Goal: Contribute content: Contribute content

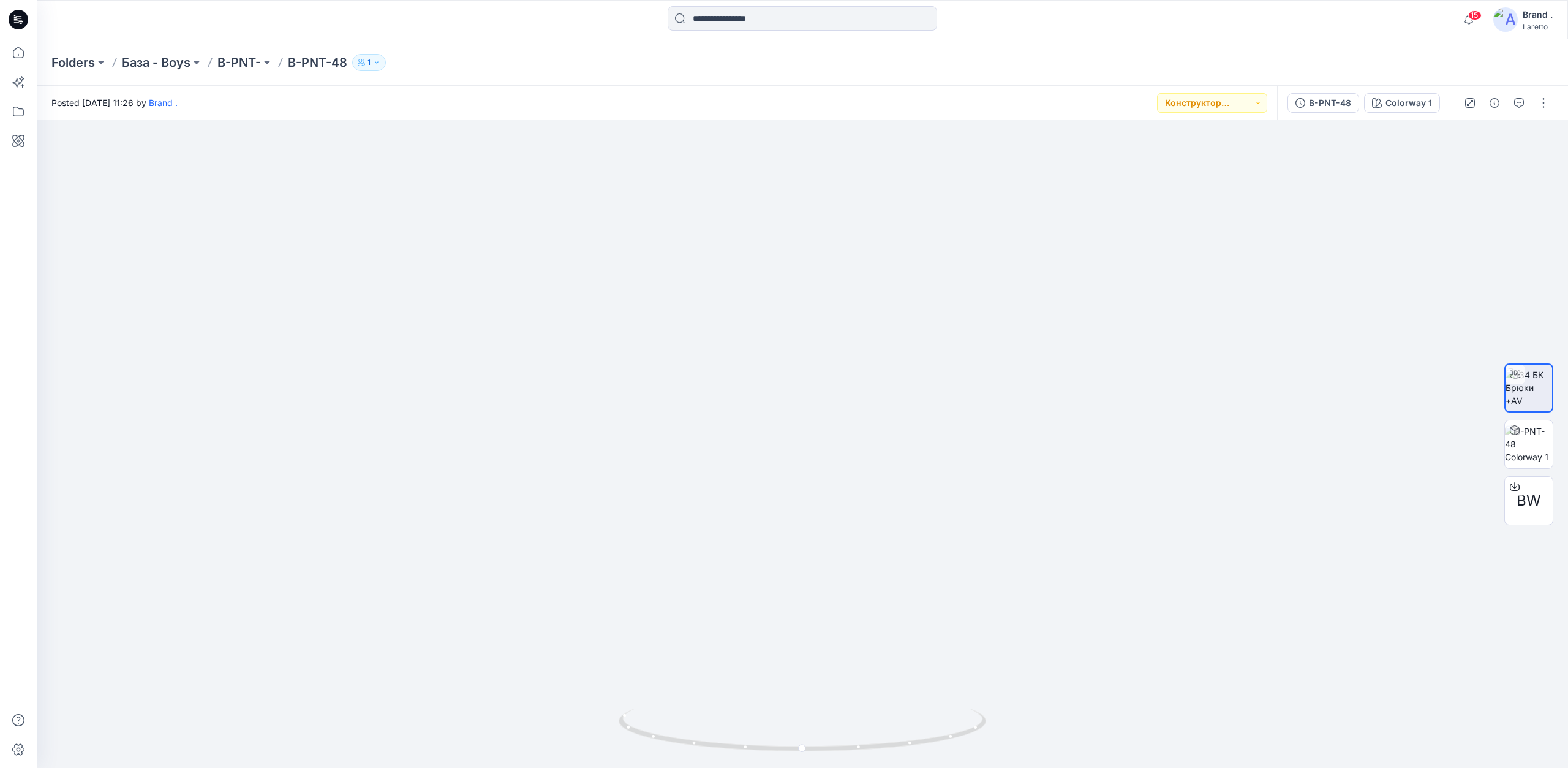
click at [28, 20] on div at bounding box center [19, 20] width 39 height 39
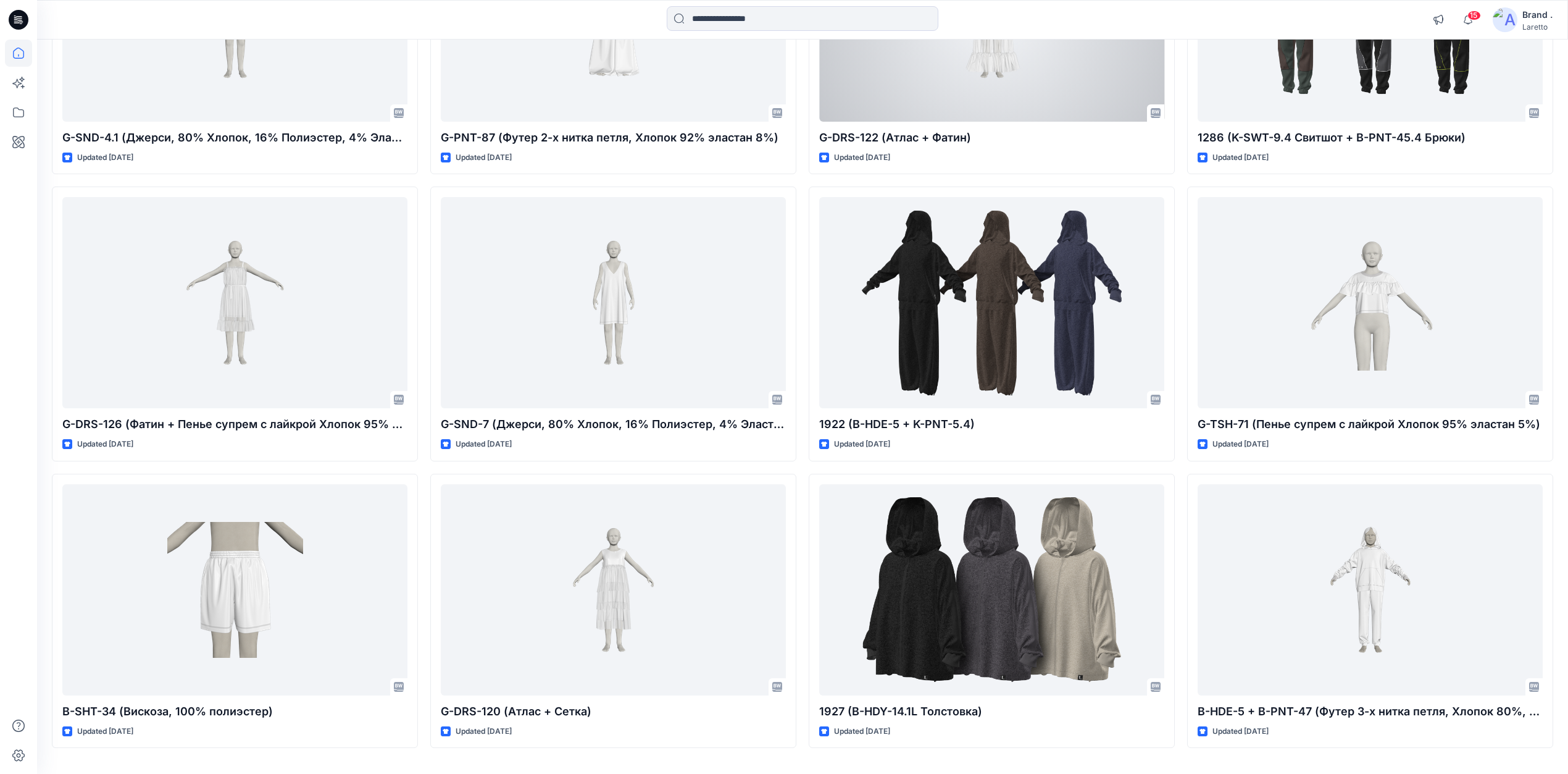
scroll to position [7194, 0]
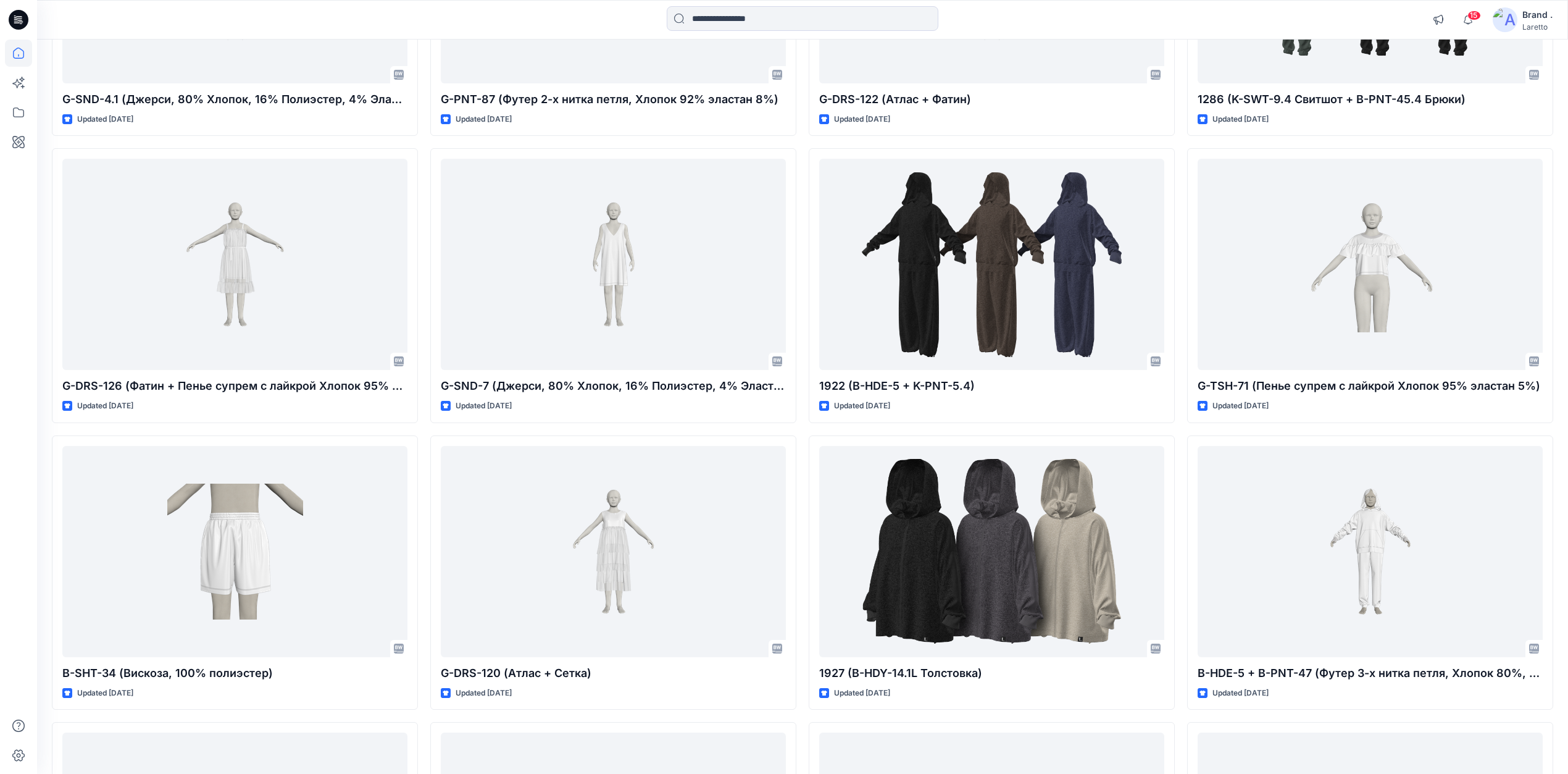
click at [23, 15] on icon at bounding box center [19, 20] width 20 height 20
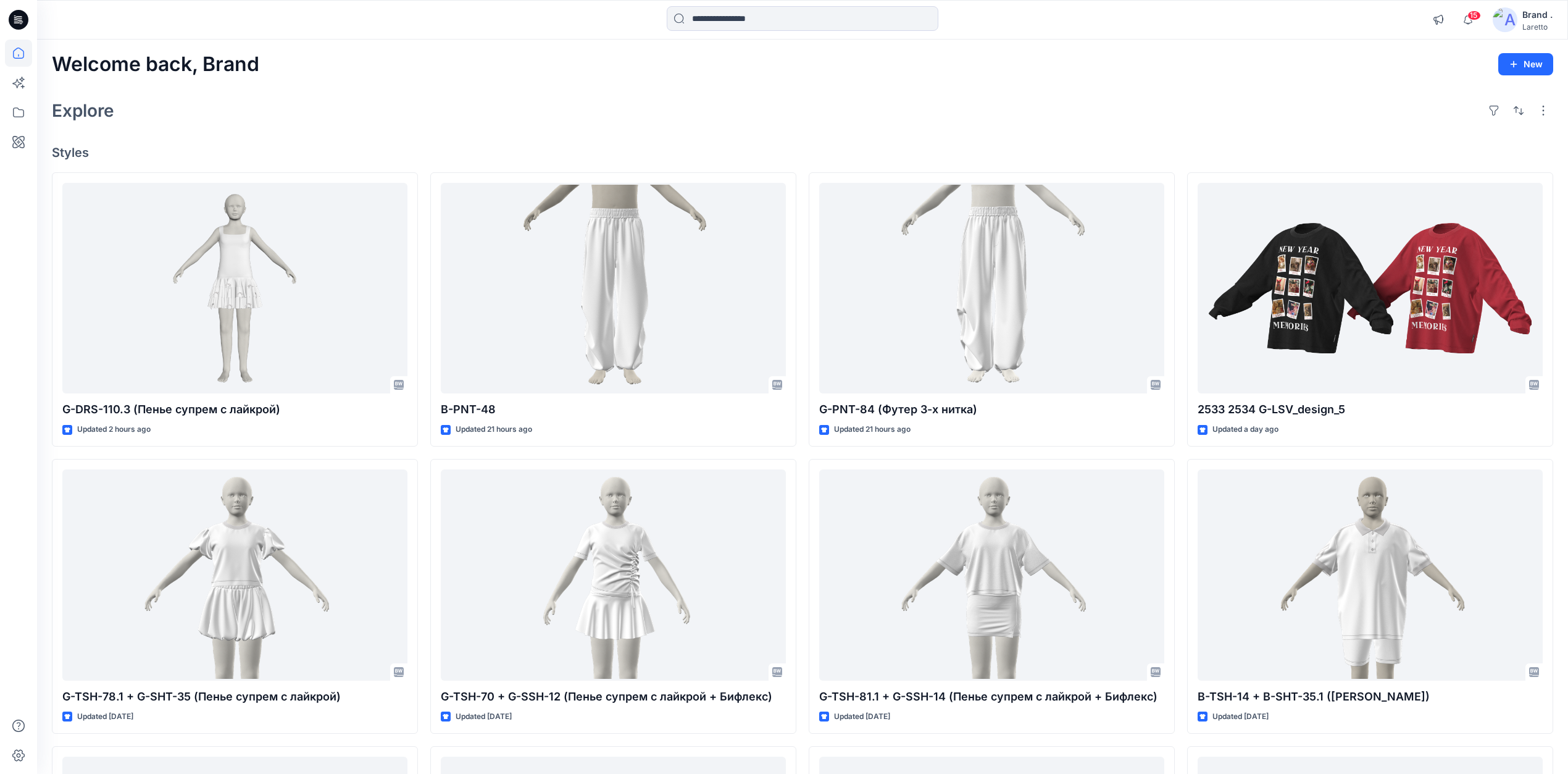
scroll to position [0, 0]
click at [26, 15] on icon at bounding box center [19, 20] width 20 height 20
click at [22, 17] on icon at bounding box center [19, 20] width 20 height 20
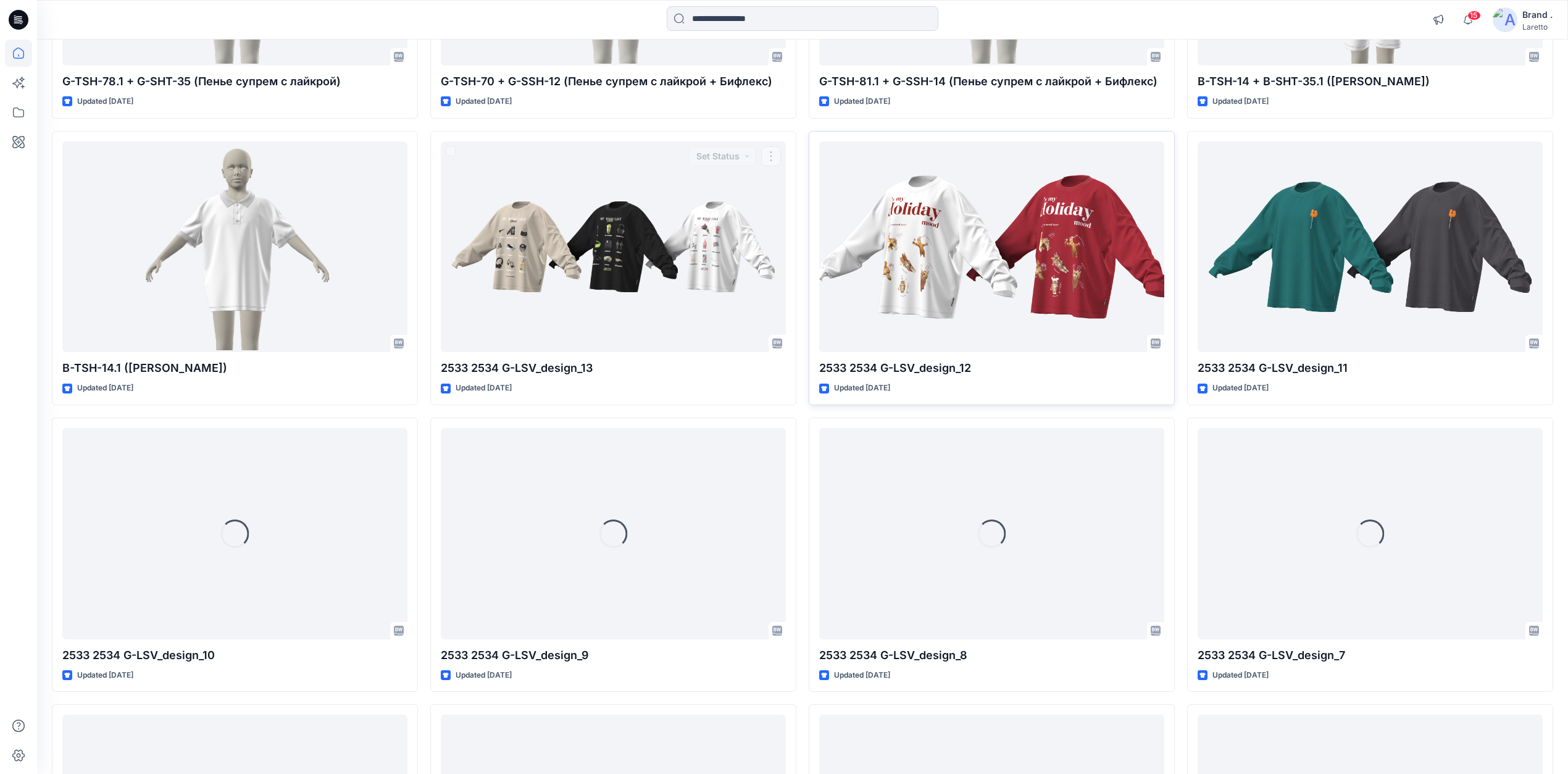
scroll to position [637, 0]
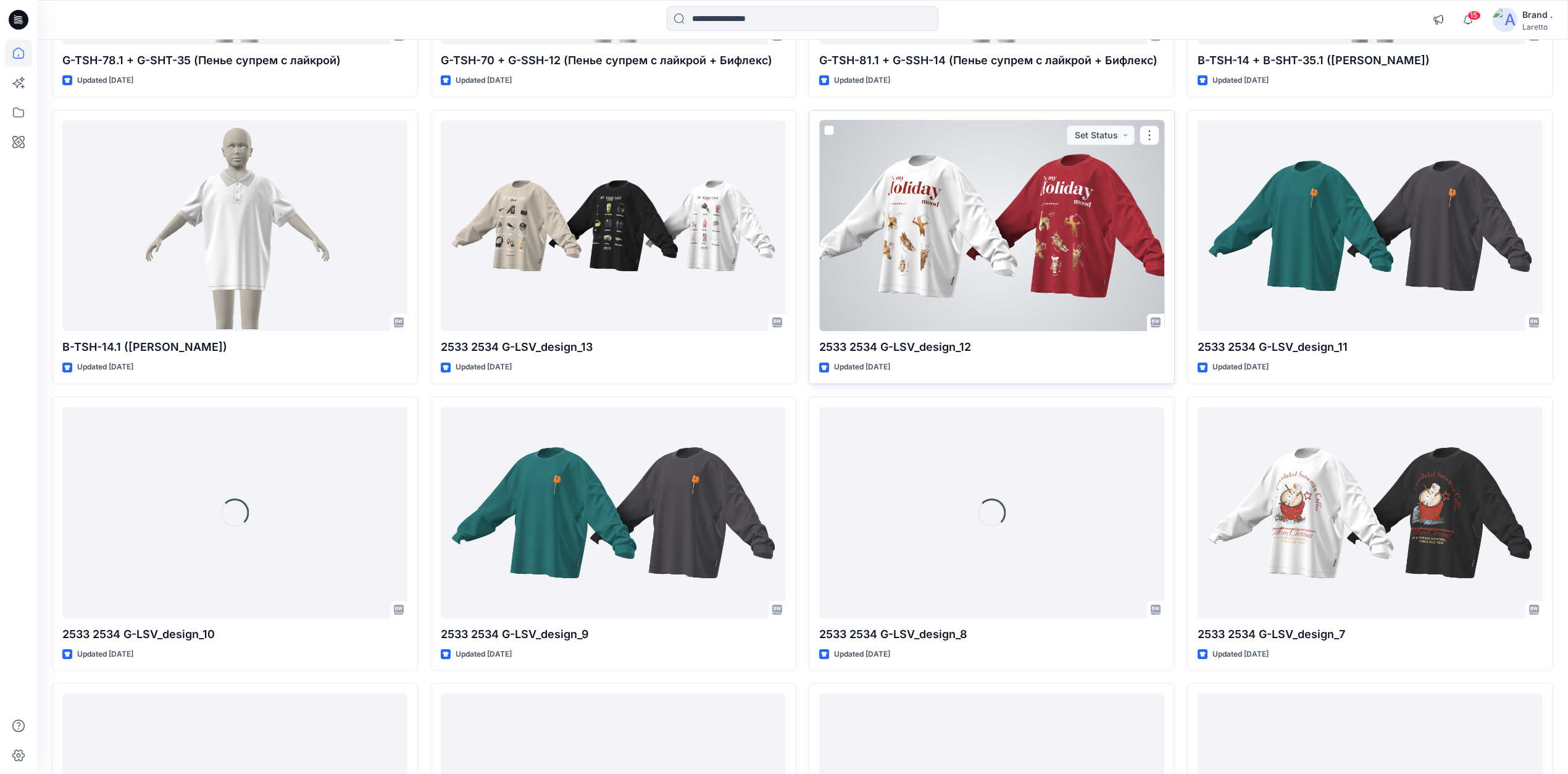
click at [962, 235] on div at bounding box center [992, 226] width 345 height 211
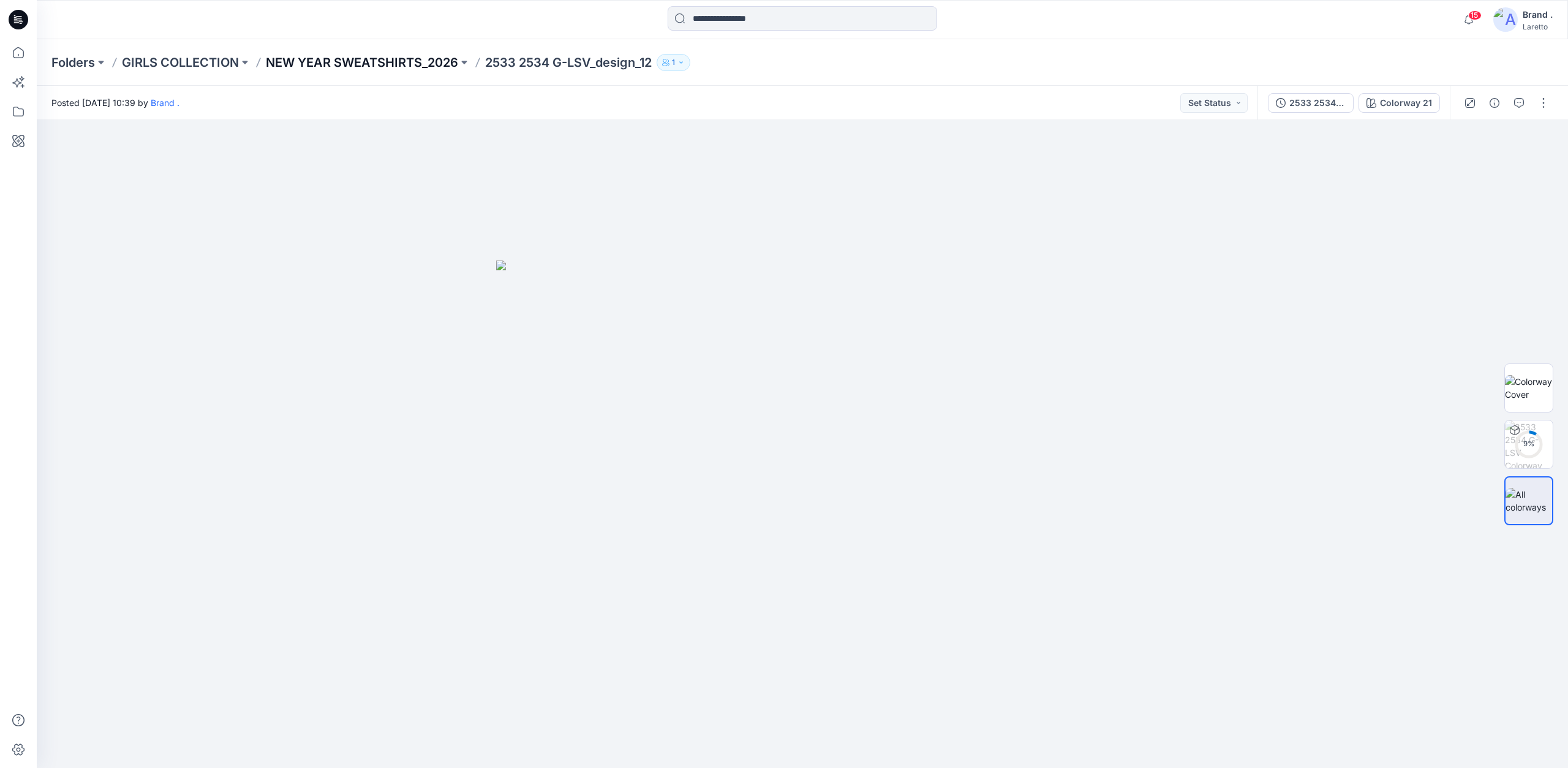
click at [436, 64] on p "NEW YEAR SWEATSHIRTS_2026" at bounding box center [361, 62] width 193 height 17
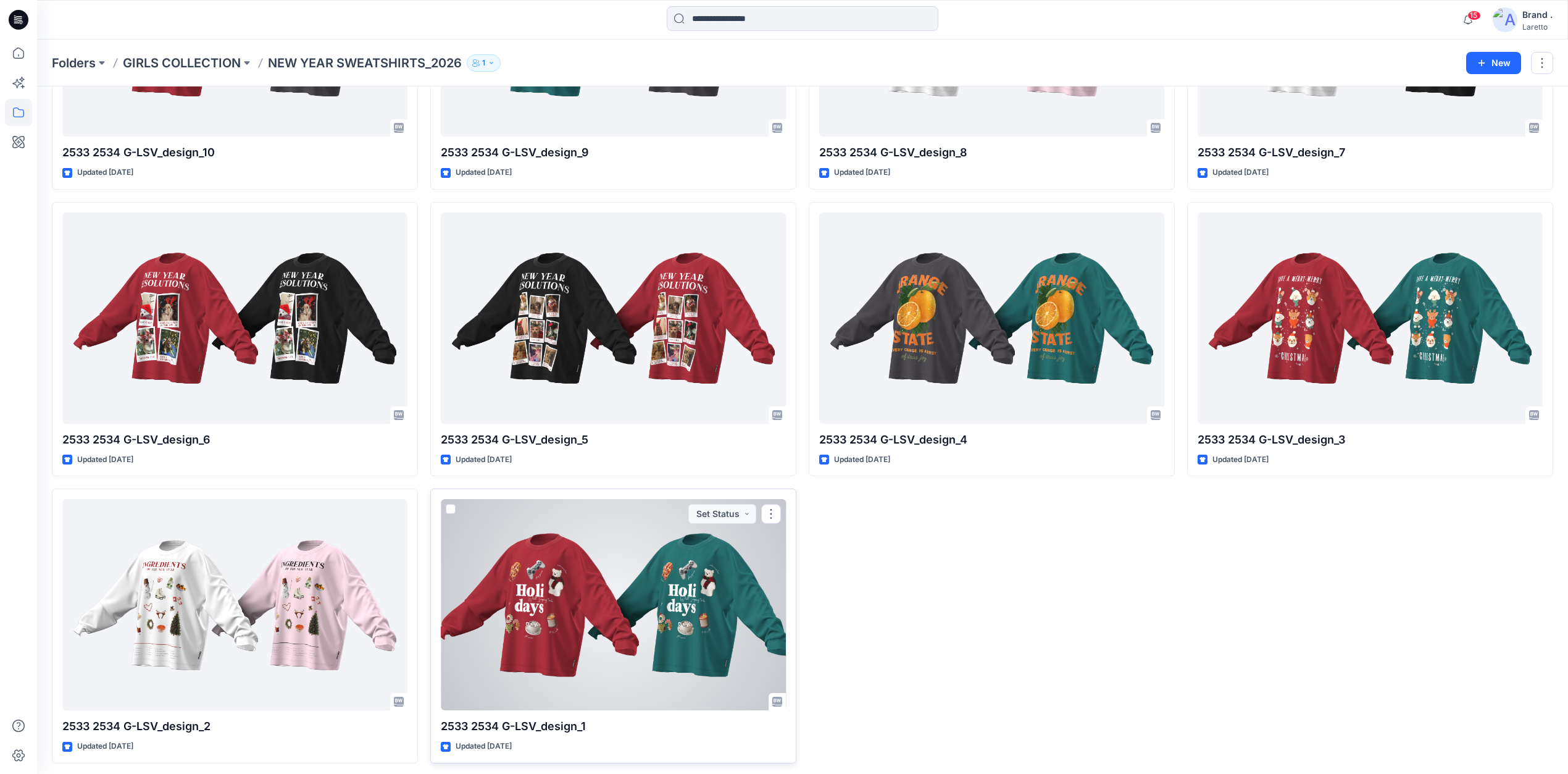
scroll to position [515, 0]
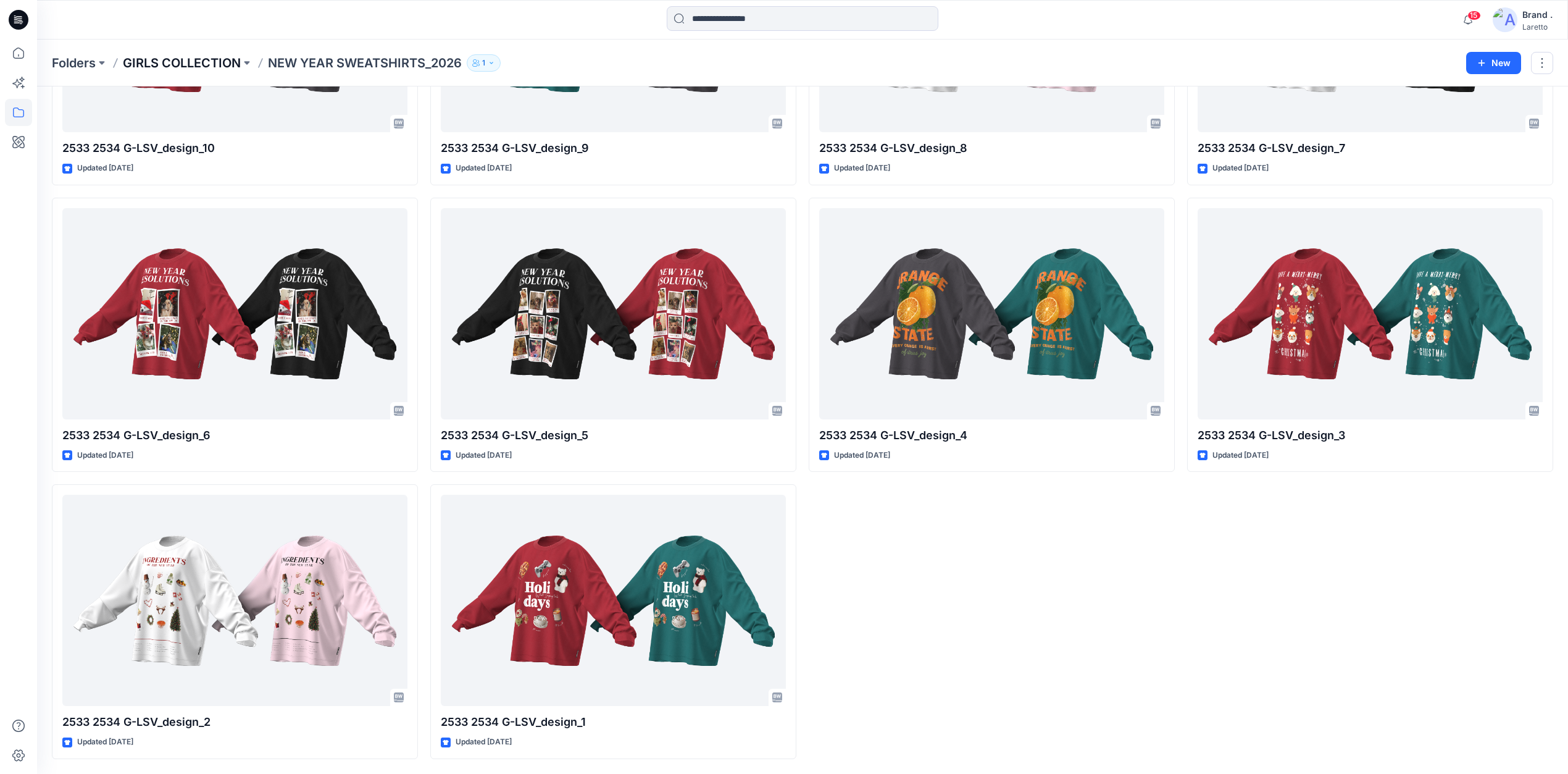
click at [181, 61] on p "GIRLS COLLECTION" at bounding box center [182, 63] width 118 height 17
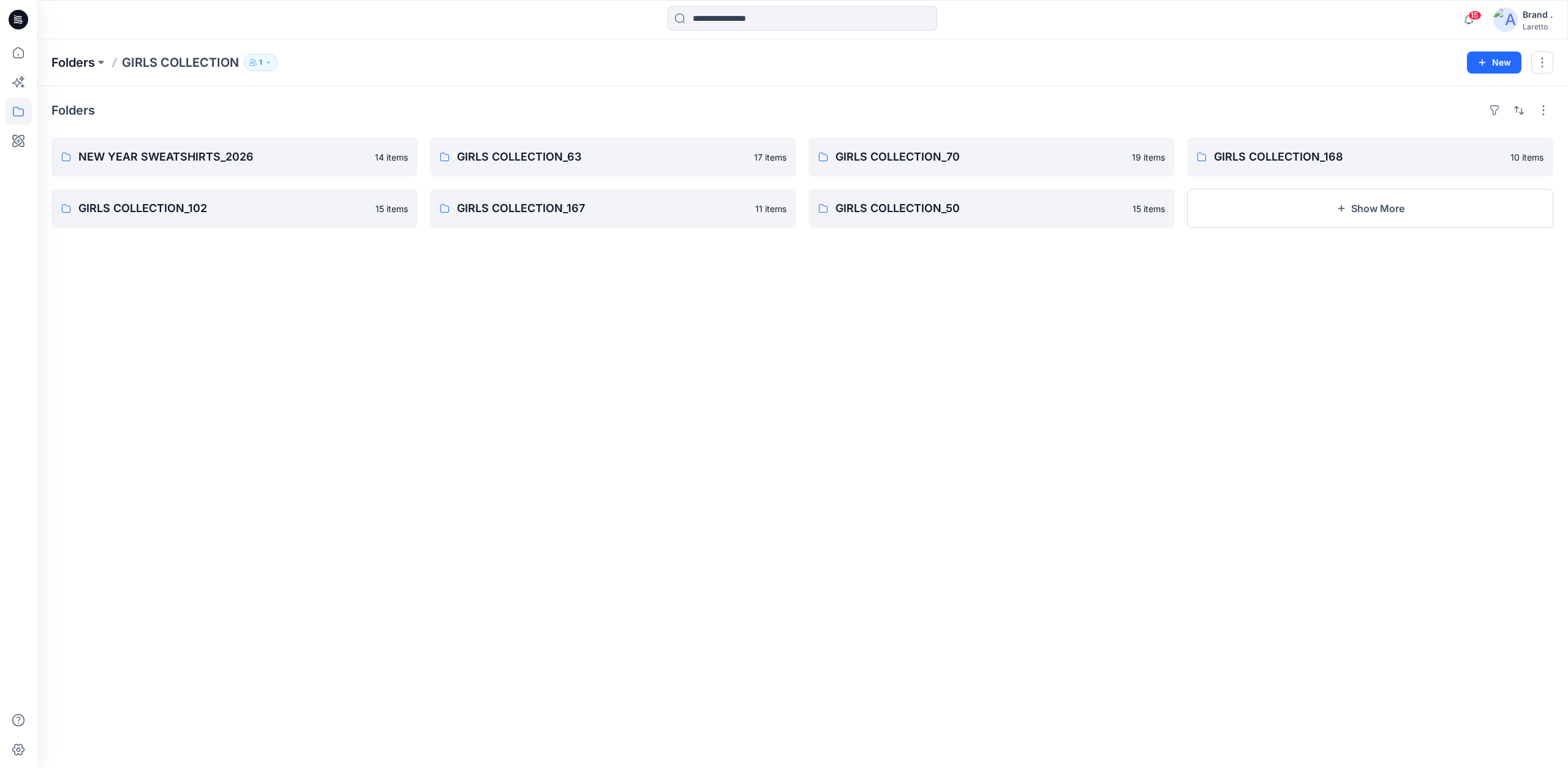
click at [81, 59] on p "Folders" at bounding box center [73, 62] width 44 height 17
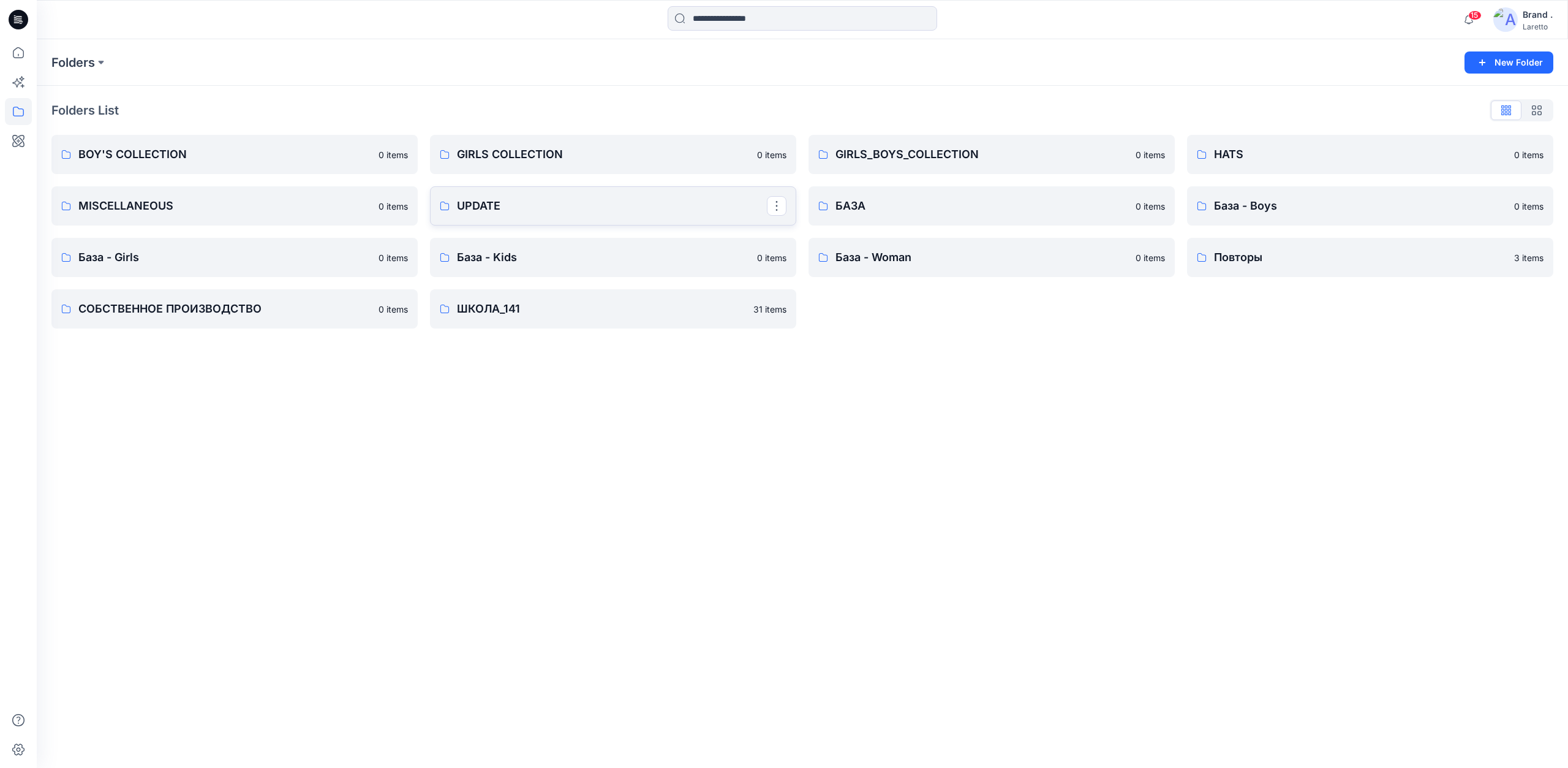
click at [539, 209] on p "UPDATE" at bounding box center [612, 205] width 310 height 17
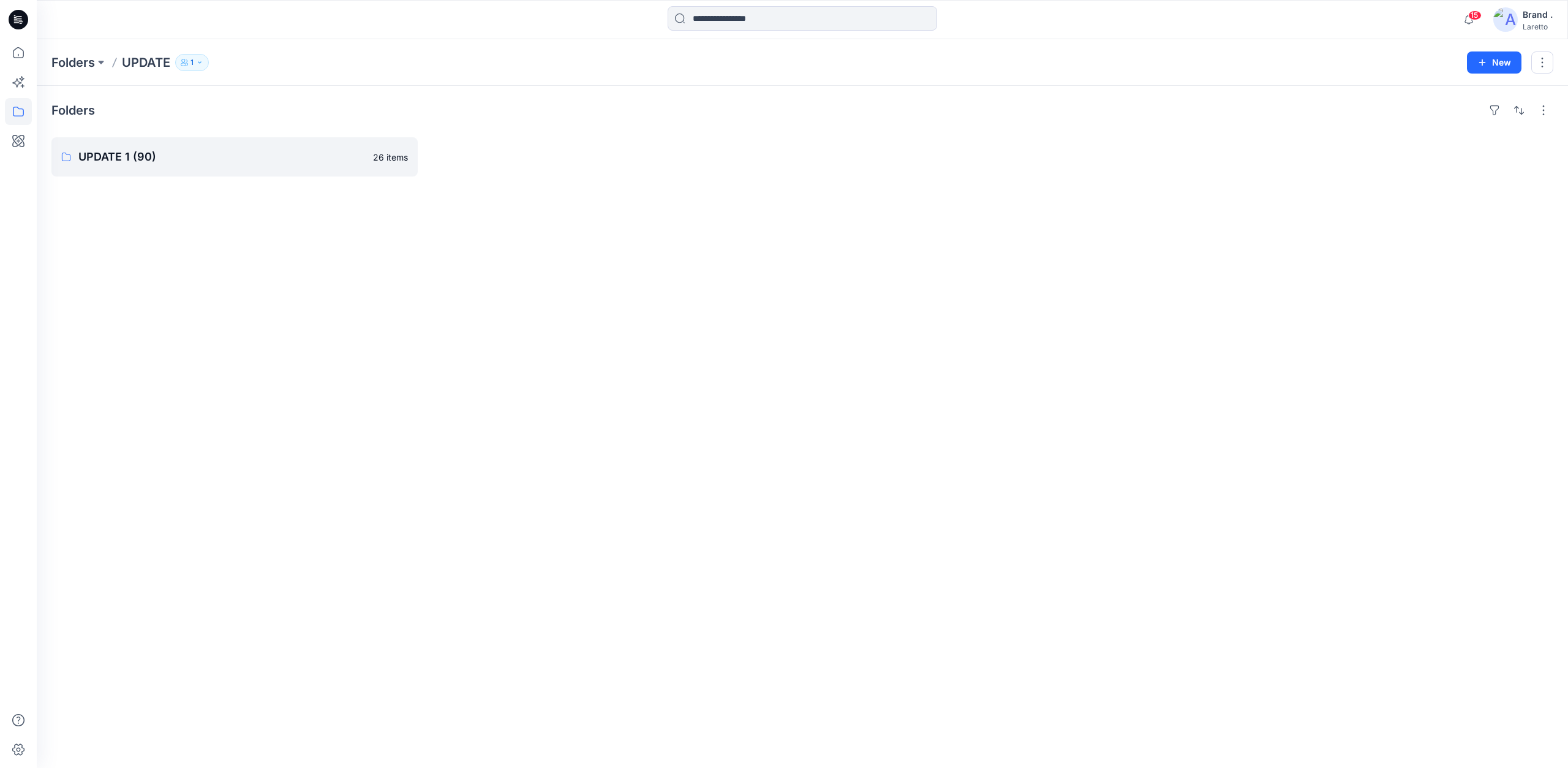
click at [28, 15] on div at bounding box center [19, 20] width 39 height 39
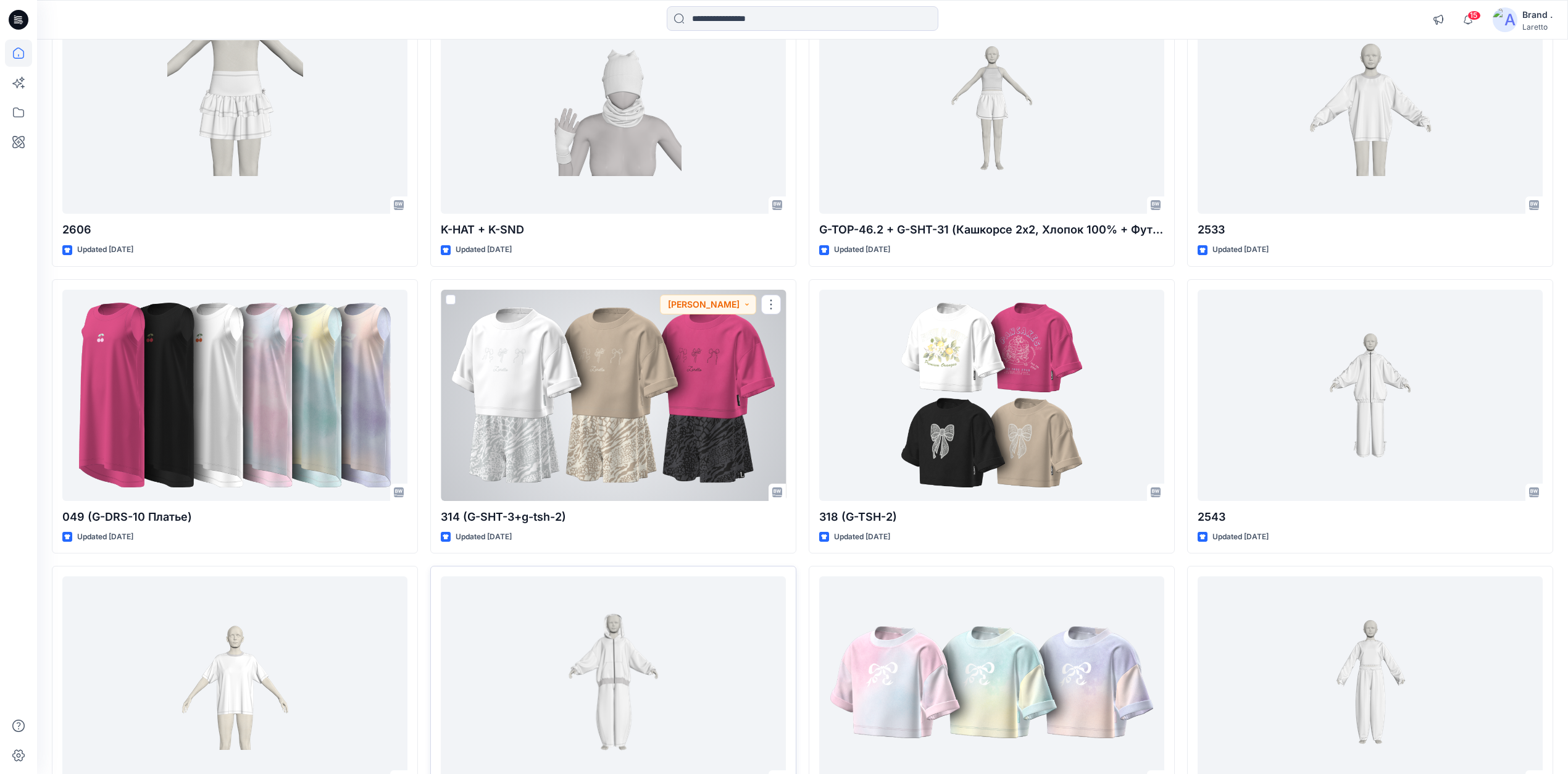
scroll to position [2606, 0]
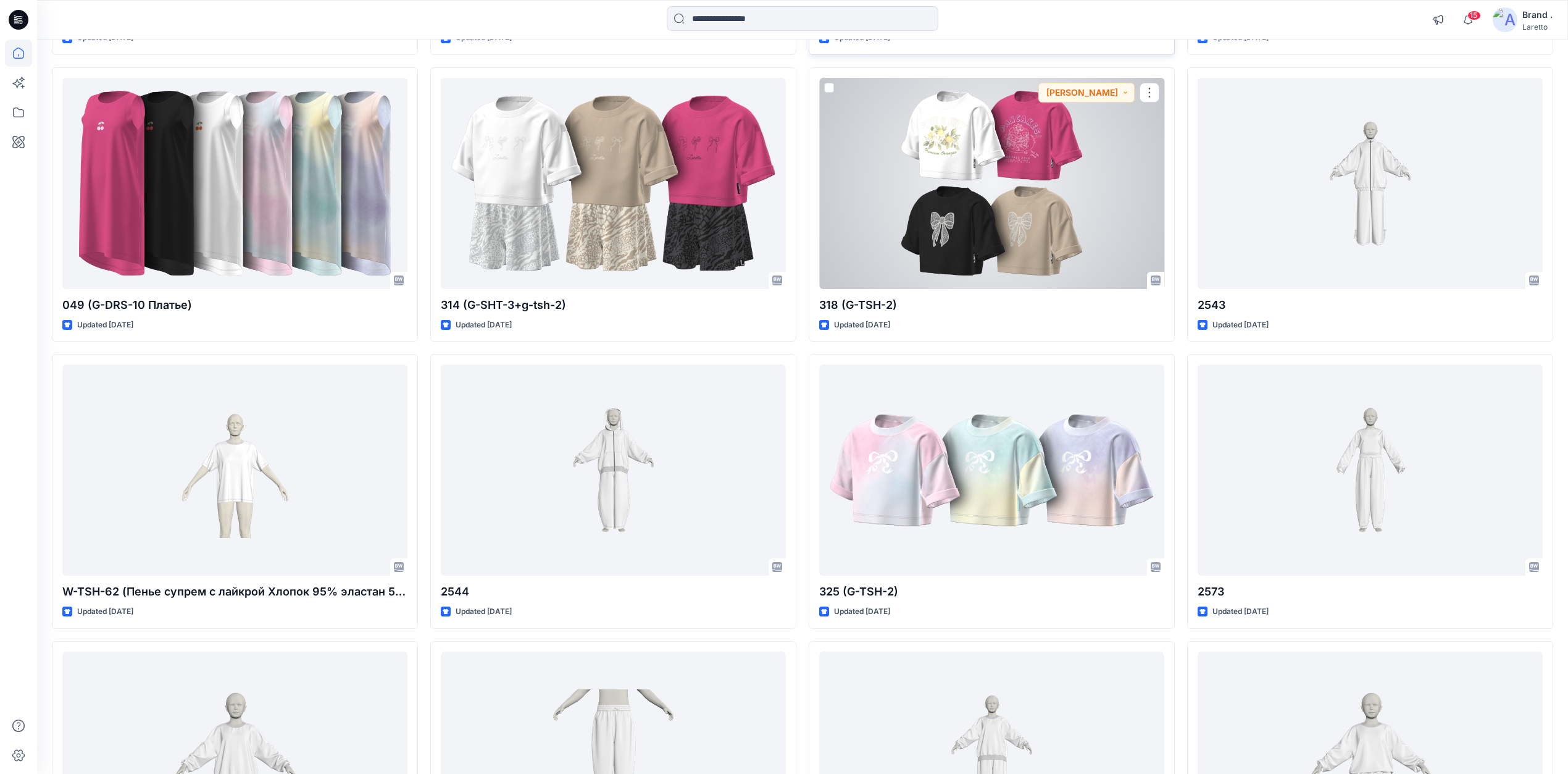
scroll to position [2688, 0]
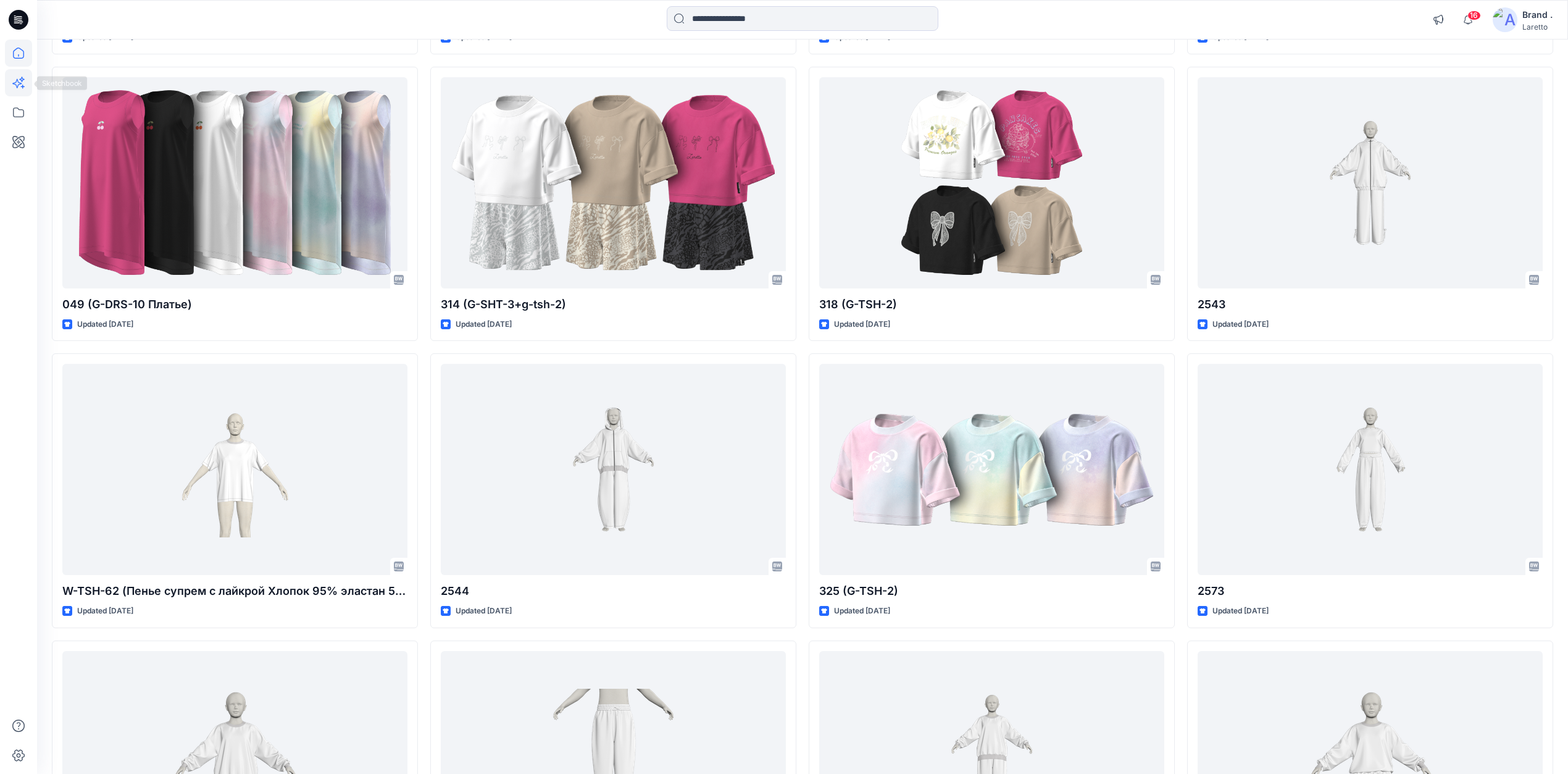
click at [29, 80] on icon at bounding box center [19, 82] width 27 height 27
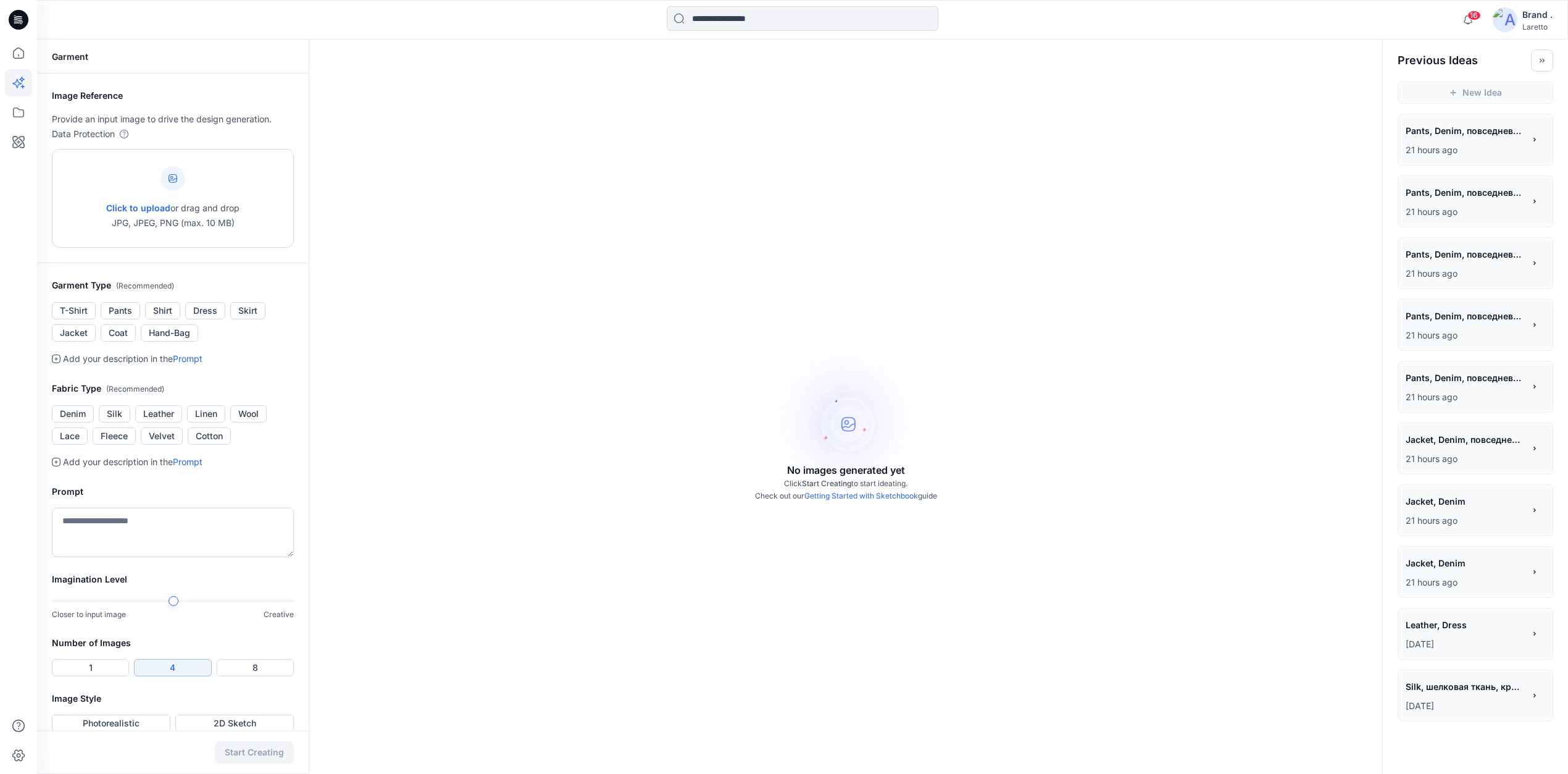
click at [211, 198] on div "Click to upload or drag and drop JPG, JPEG, PNG (max. 10 MB)" at bounding box center [173, 198] width 133 height 94
type input "**********"
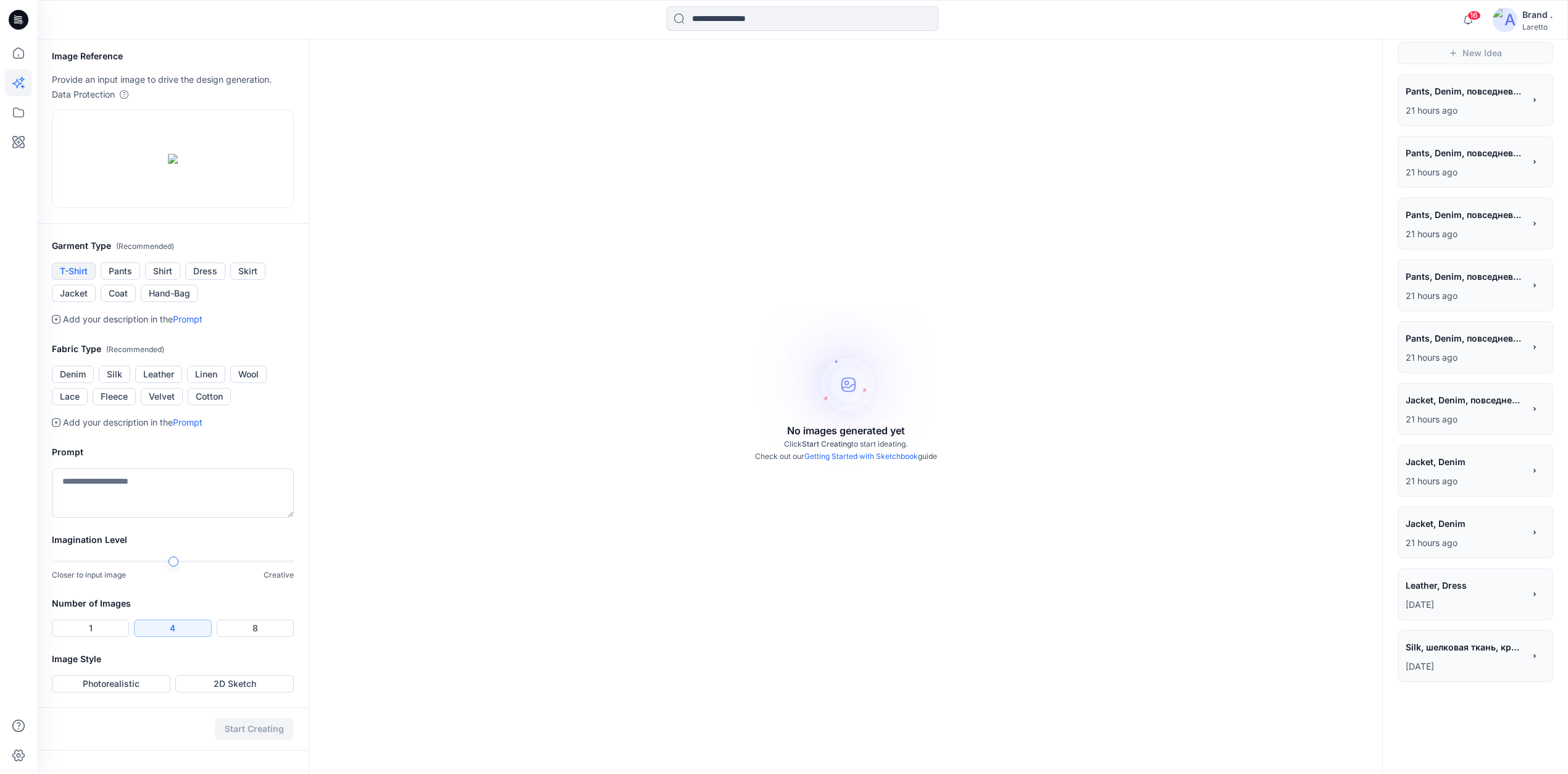
scroll to position [165, 0]
click at [202, 280] on button "Dress" at bounding box center [205, 270] width 40 height 17
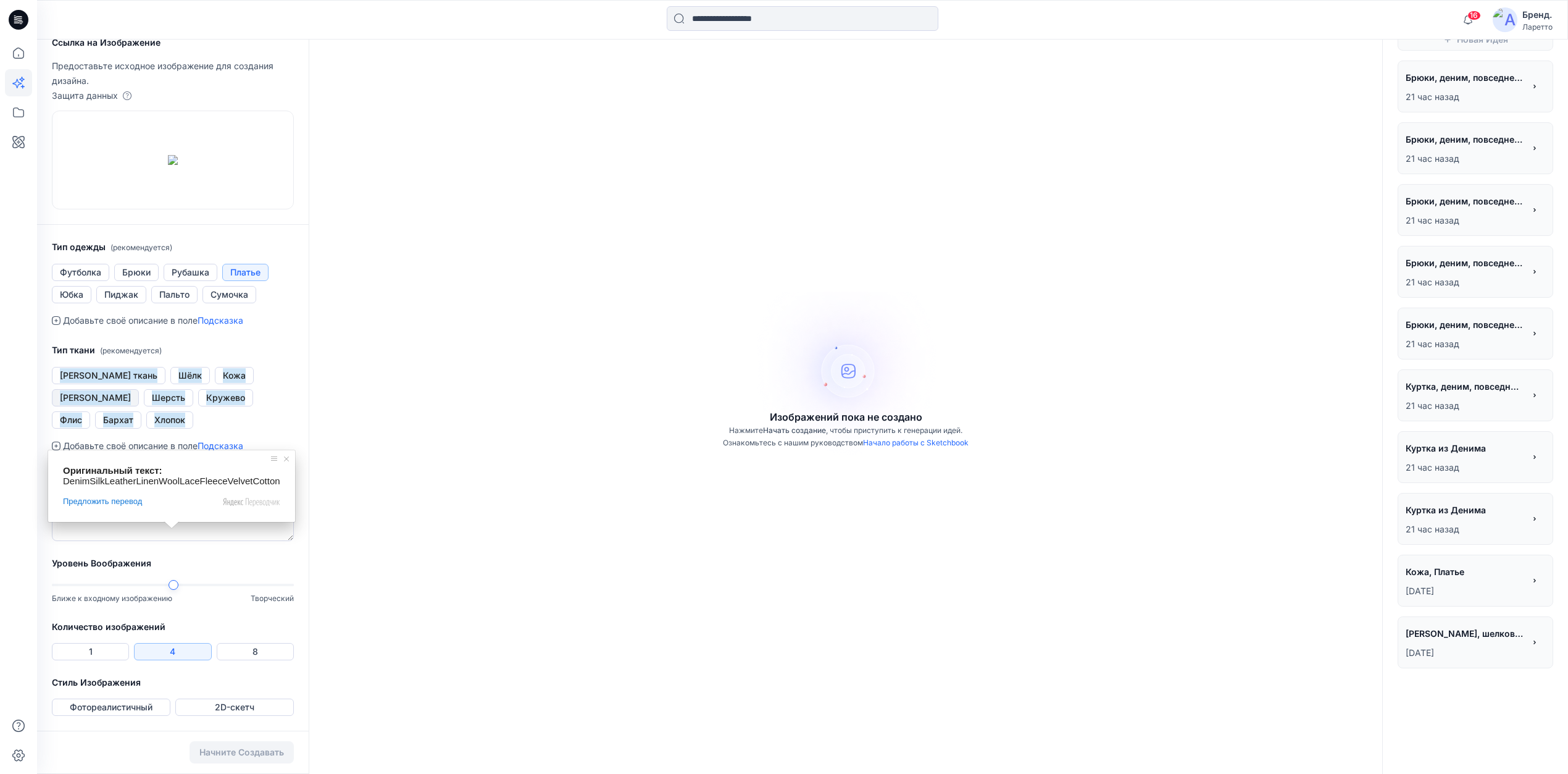
click at [131, 405] on ya-tr-span "Лён" at bounding box center [95, 397] width 71 height 15
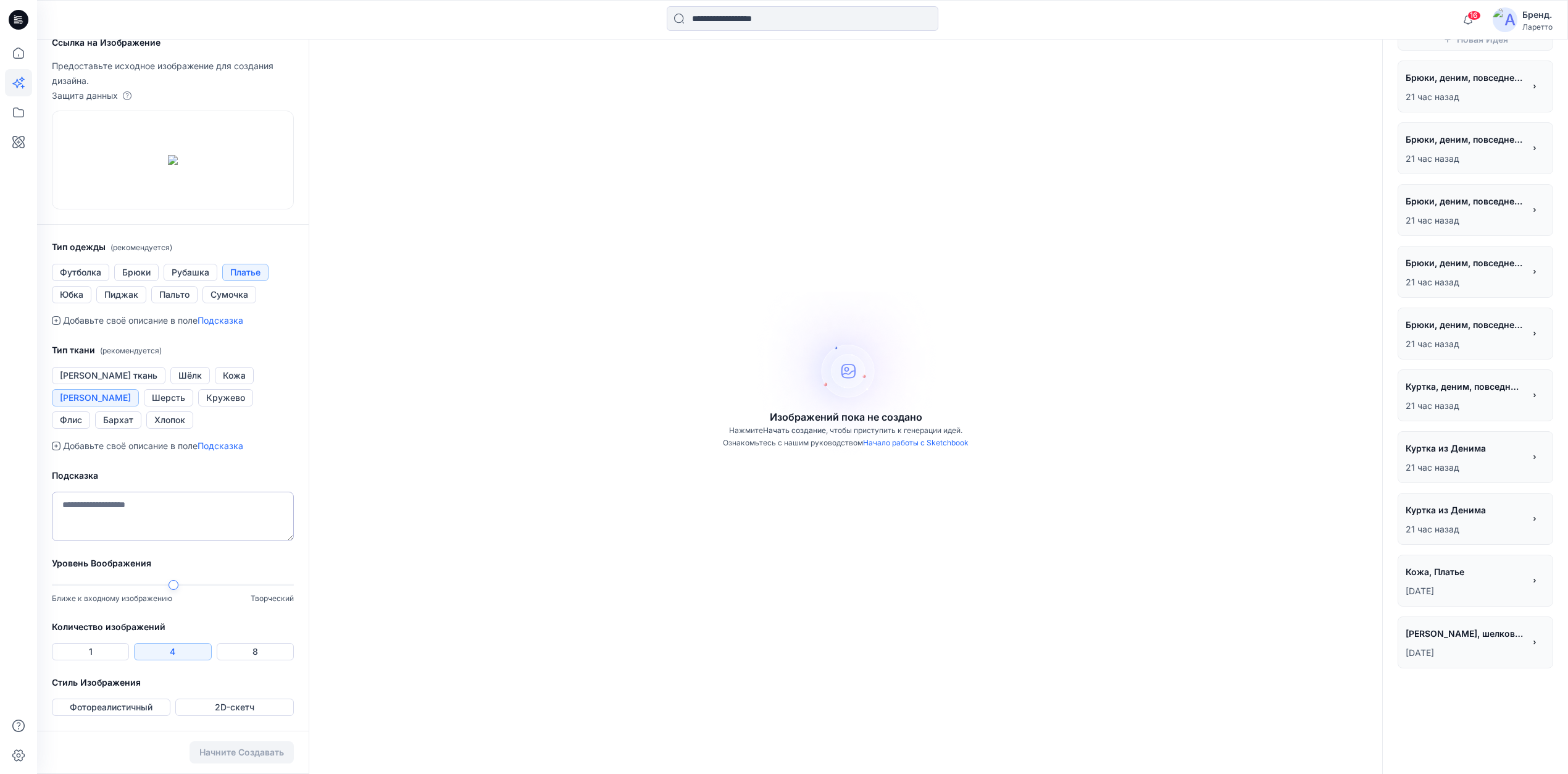
scroll to position [211, 0]
click at [150, 710] on ya-tr-span "Фотореалистичный" at bounding box center [111, 707] width 82 height 15
click at [165, 519] on textarea at bounding box center [173, 515] width 242 height 49
click at [225, 747] on ya-tr-span "Начните Создавать" at bounding box center [242, 753] width 85 height 11
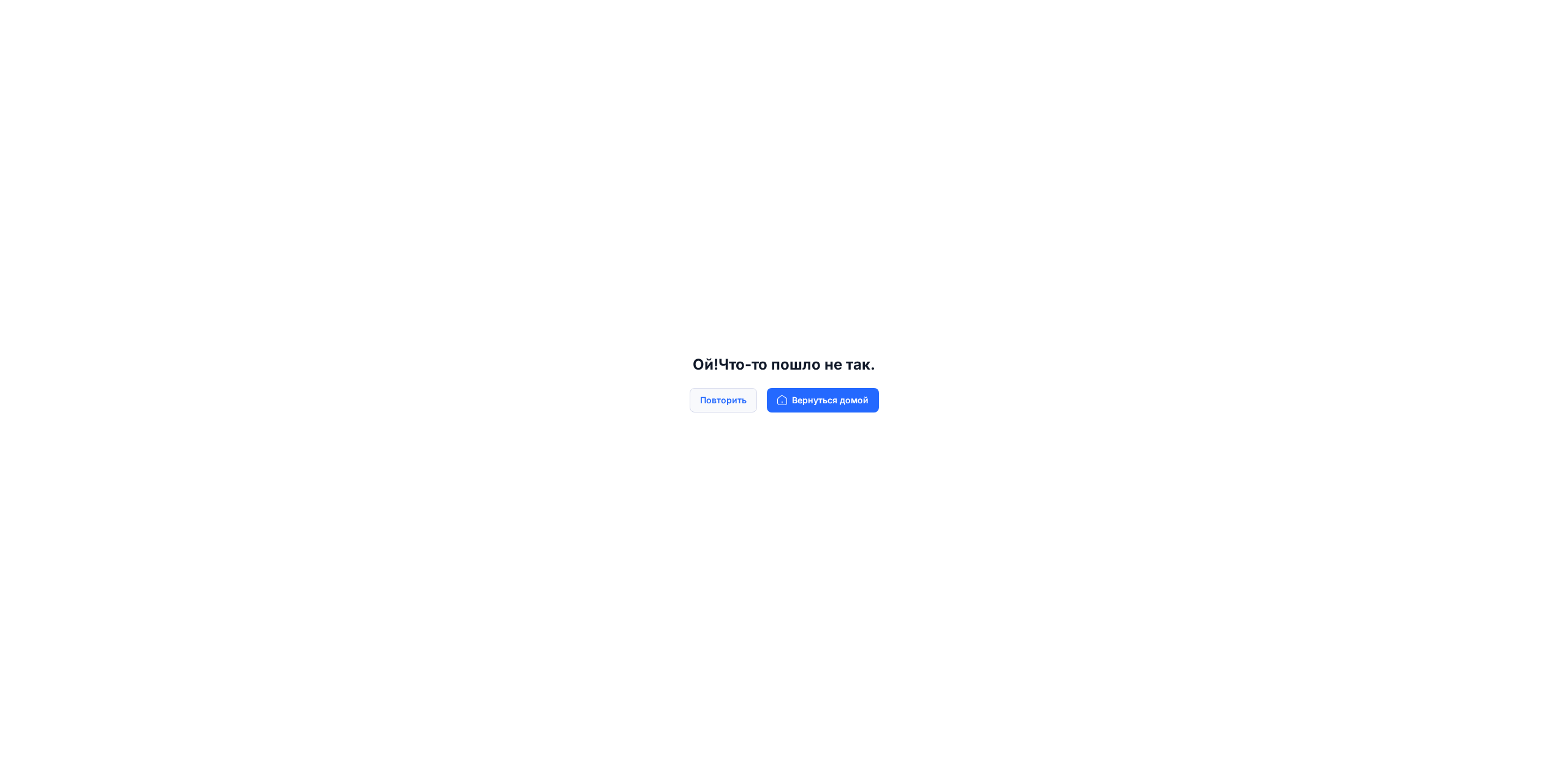
click at [709, 402] on ya-tr-span "Повторить" at bounding box center [724, 400] width 46 height 13
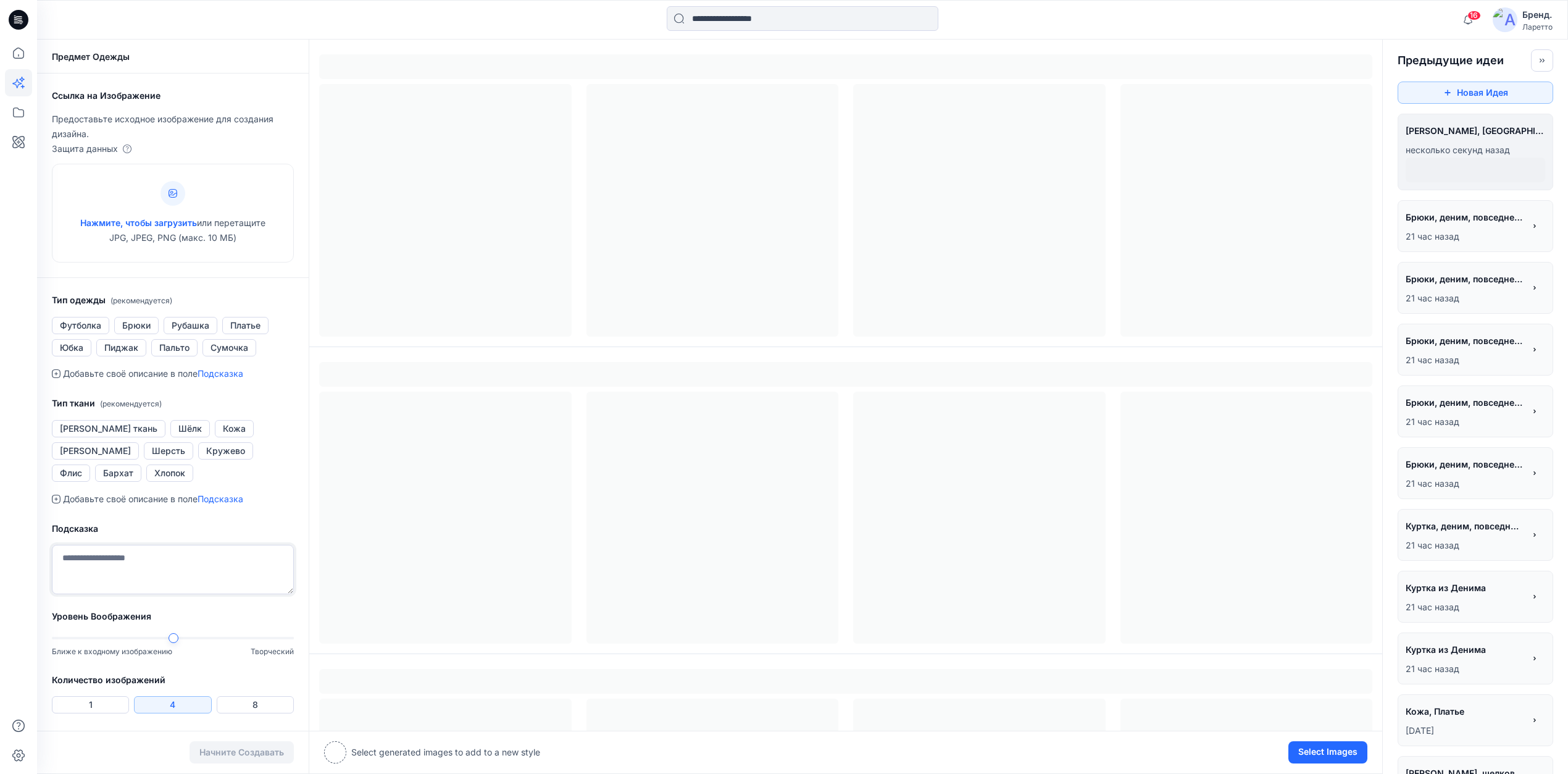
click at [214, 555] on textarea at bounding box center [173, 569] width 242 height 49
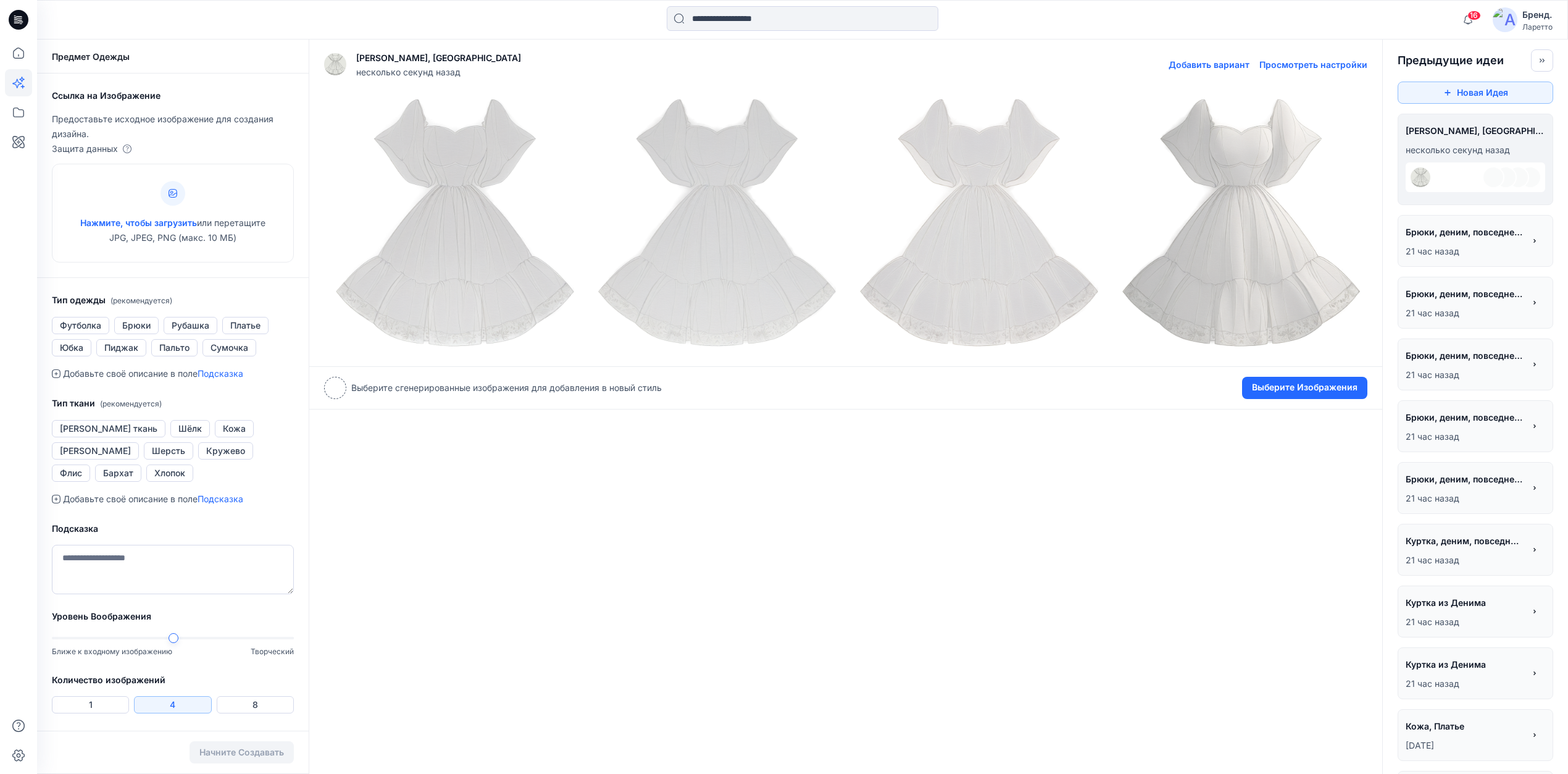
click at [1245, 258] on img at bounding box center [1239, 223] width 256 height 256
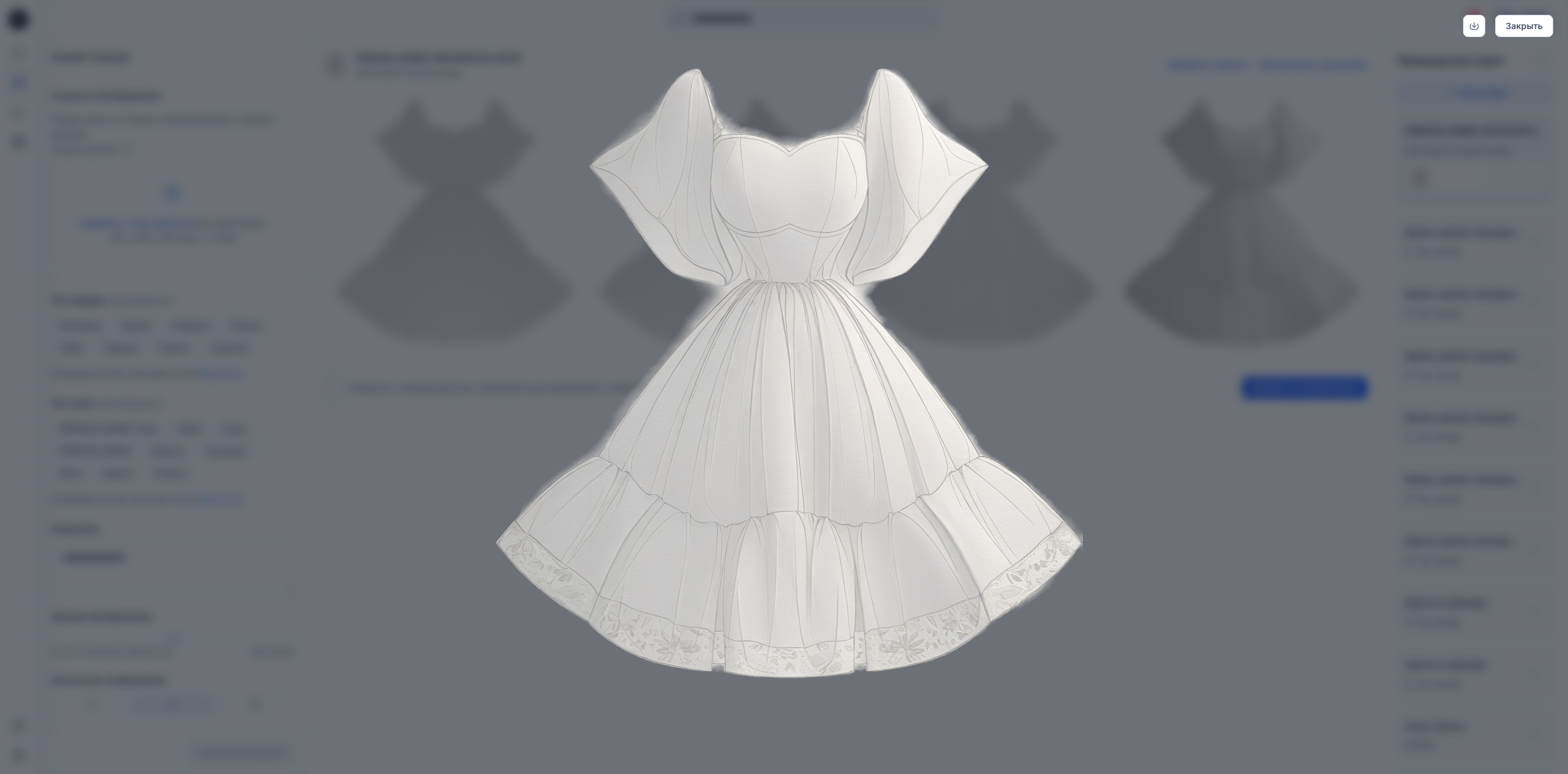
drag, startPoint x: 924, startPoint y: 361, endPoint x: 1010, endPoint y: 361, distance: 86.0
click at [1010, 361] on img at bounding box center [784, 372] width 632 height 633
click at [1531, 26] on ya-tr-span "Закрыть" at bounding box center [1523, 26] width 37 height 11
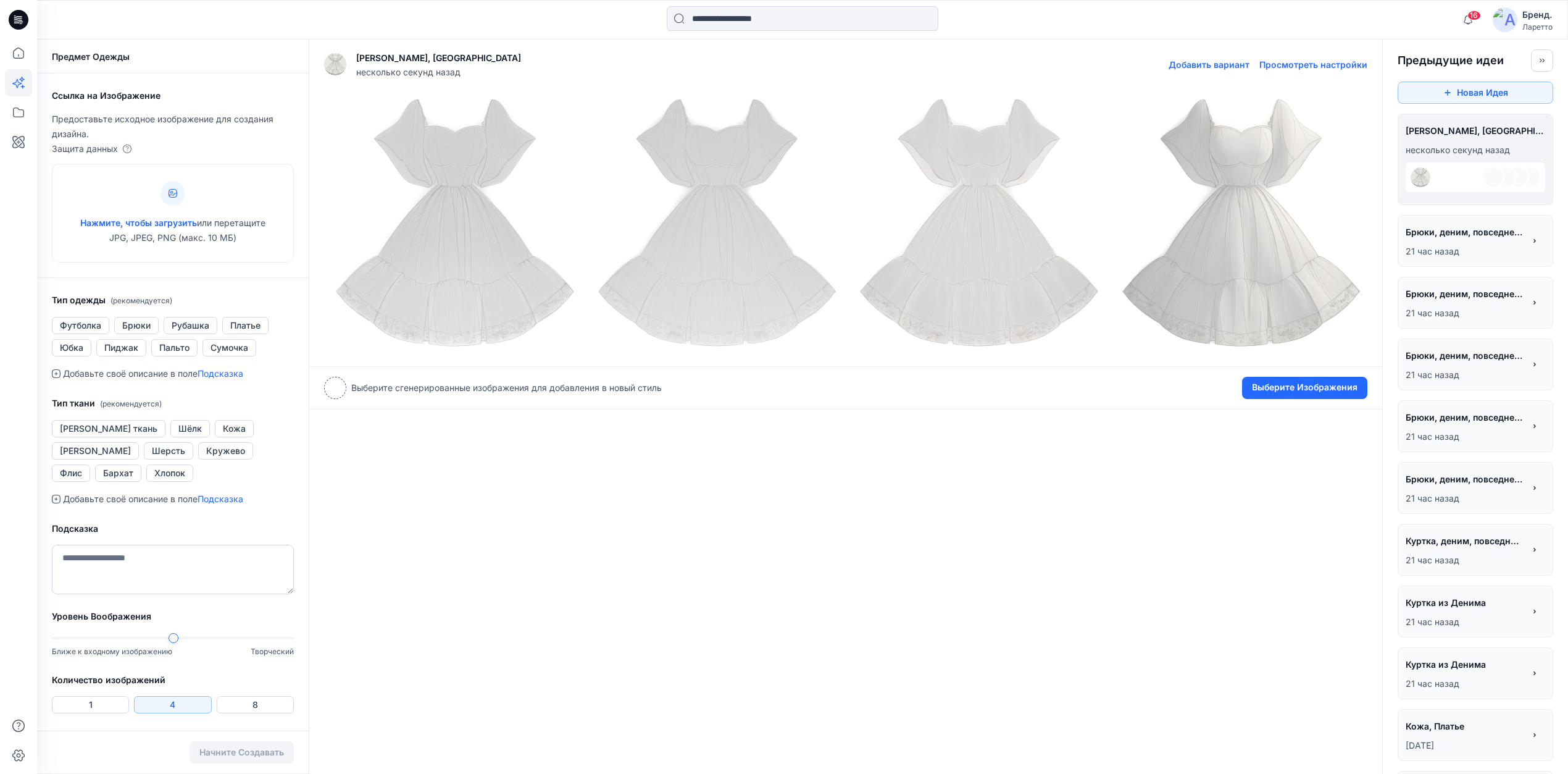
click at [475, 312] on img at bounding box center [453, 223] width 256 height 256
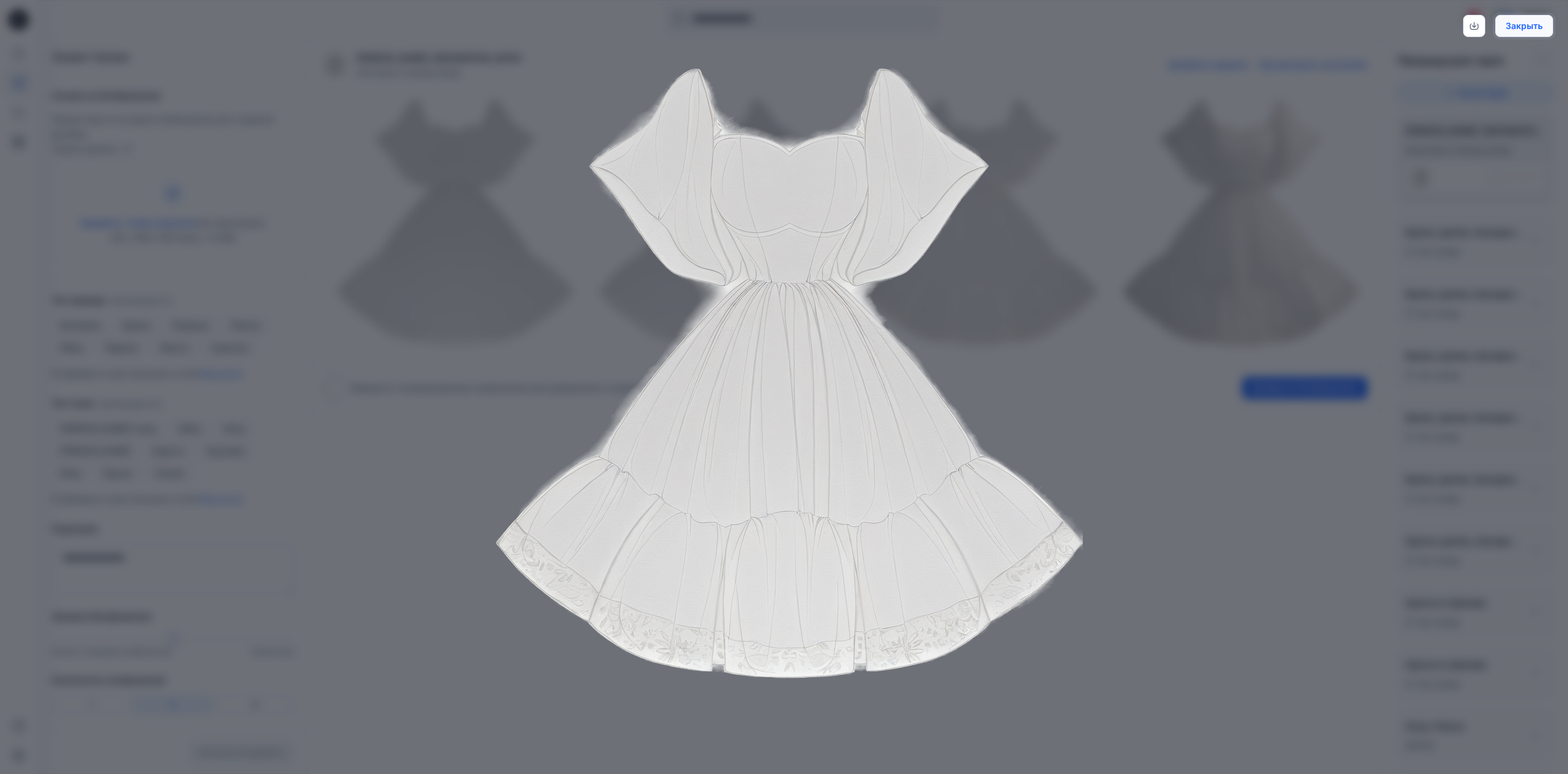
click at [1510, 25] on button "Закрыть" at bounding box center [1523, 26] width 58 height 22
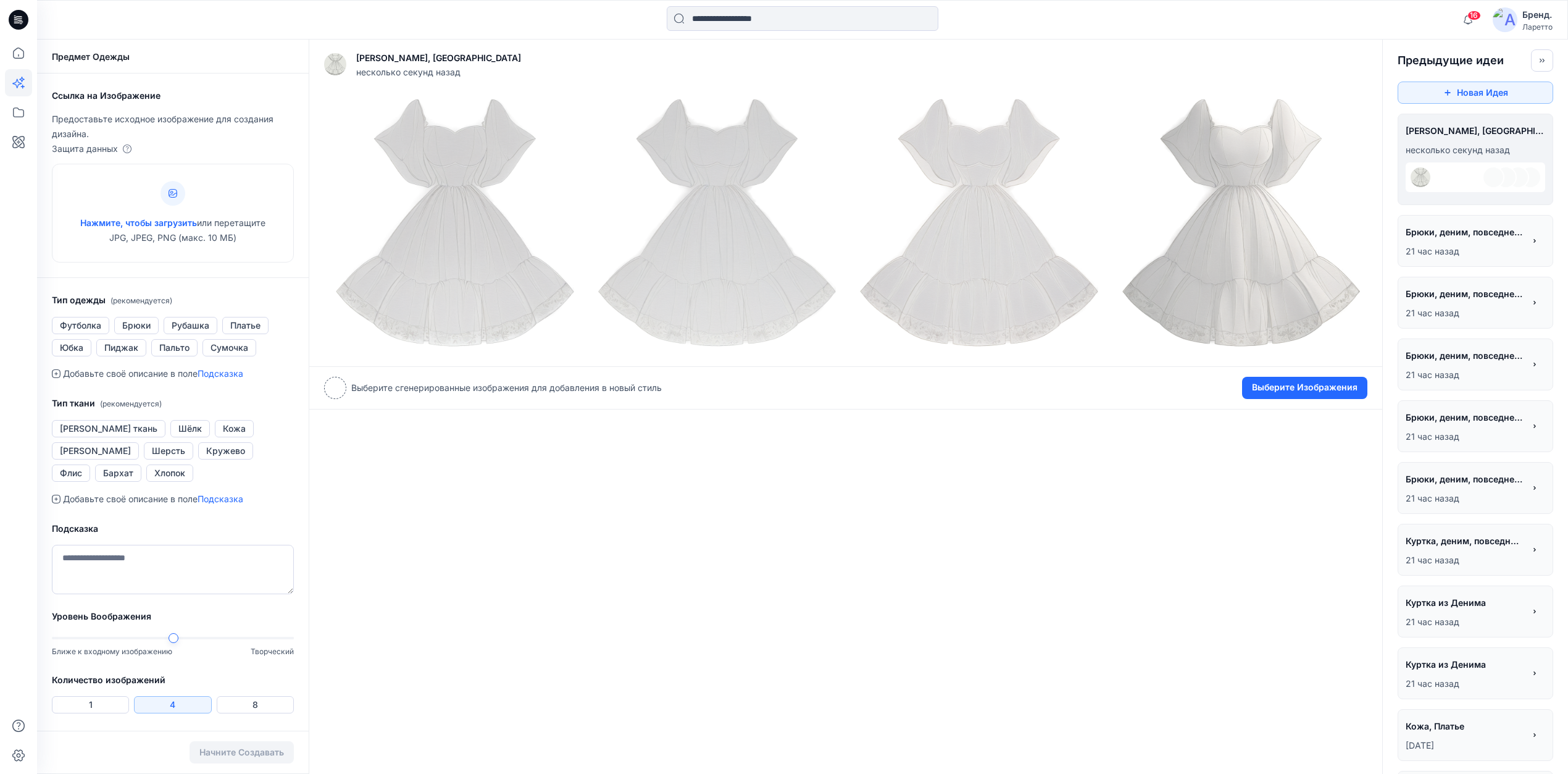
click at [15, 13] on icon at bounding box center [19, 20] width 20 height 20
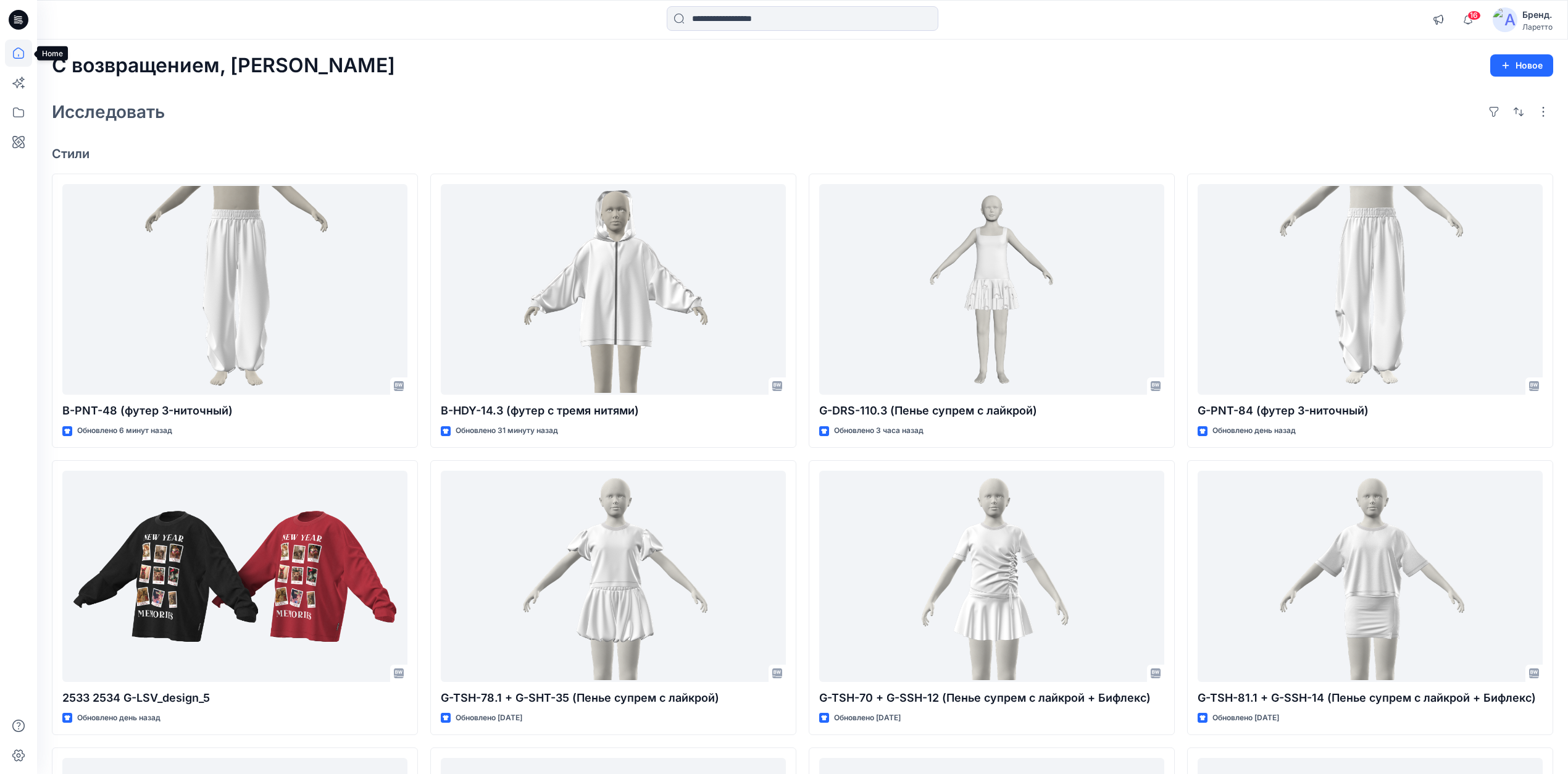
click at [6, 55] on icon at bounding box center [19, 53] width 27 height 27
click at [18, 109] on icon at bounding box center [19, 112] width 27 height 27
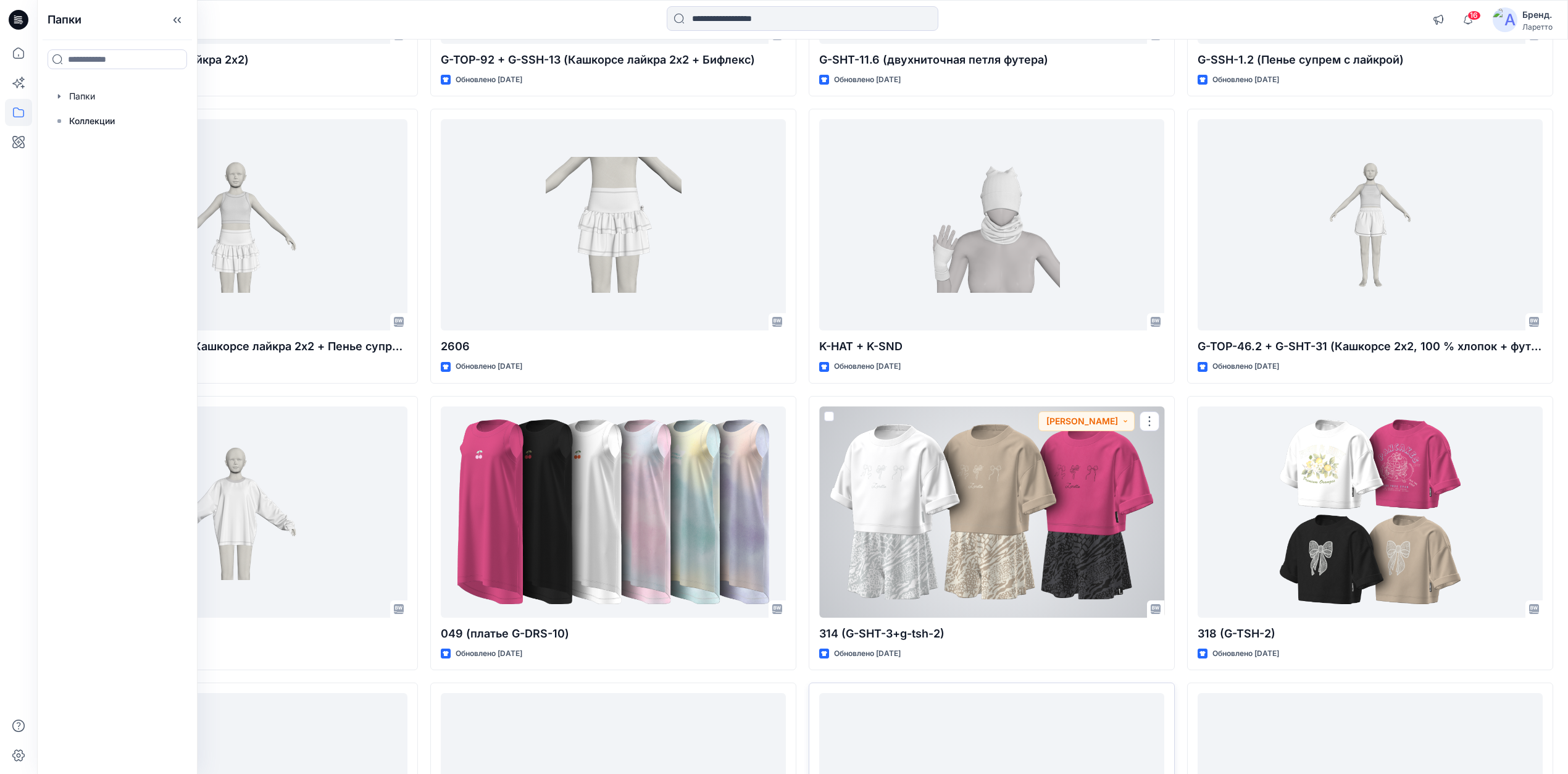
scroll to position [2688, 0]
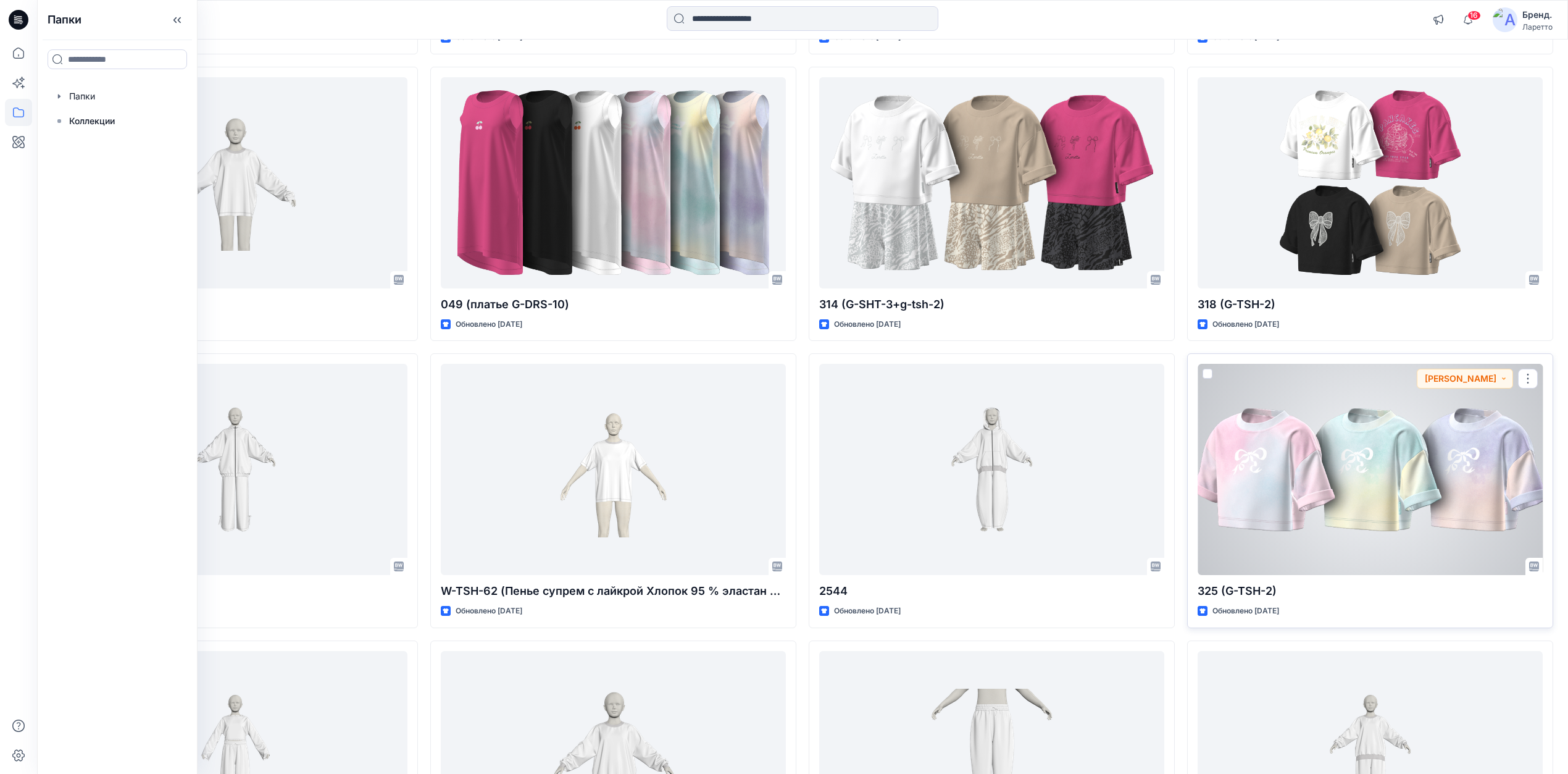
click at [1303, 481] on div at bounding box center [1370, 469] width 345 height 211
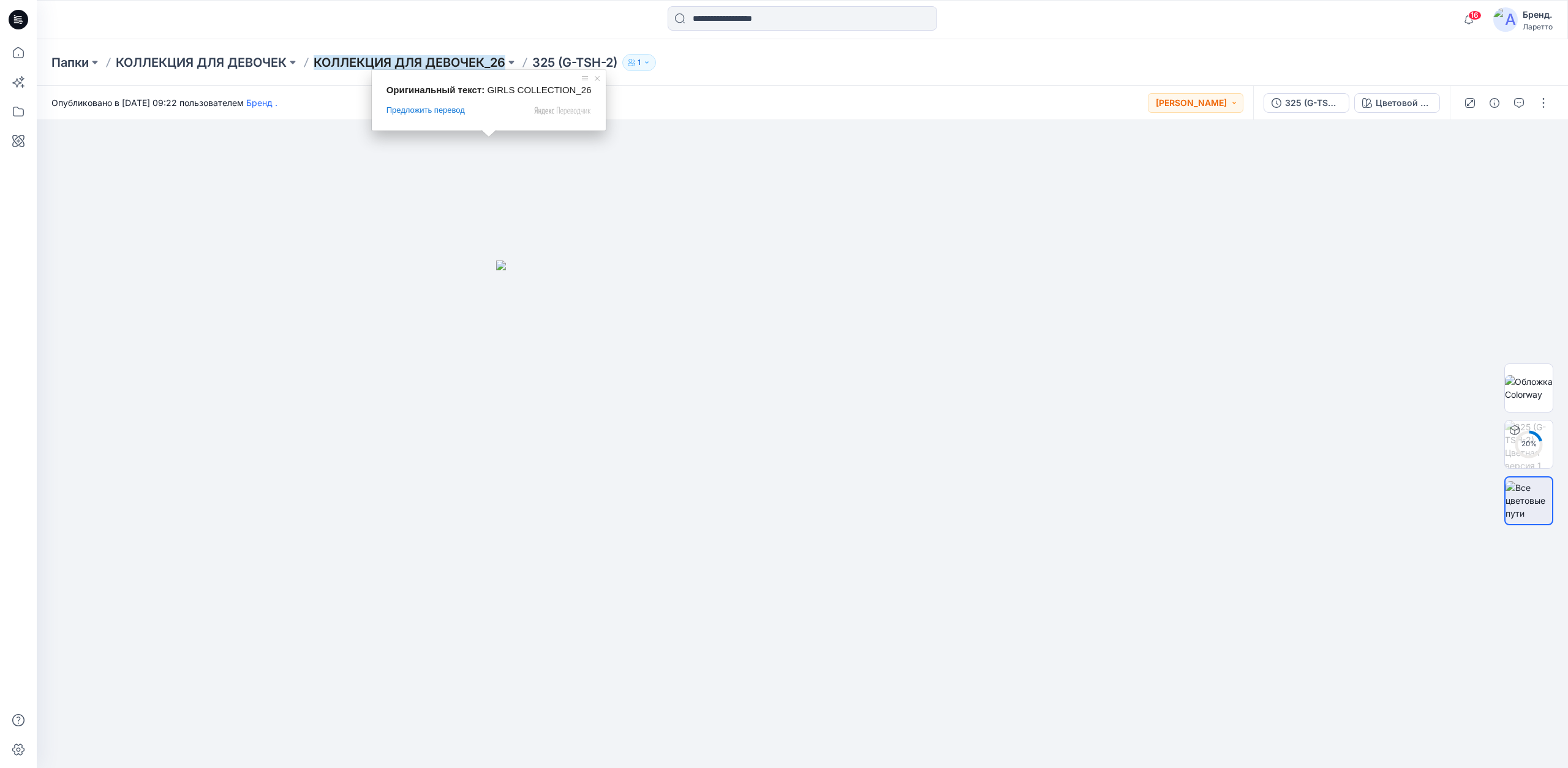
click at [463, 61] on ya-tr-span "КОЛЛЕКЦИЯ ДЛЯ ДЕВОЧЕК_26" at bounding box center [409, 62] width 192 height 15
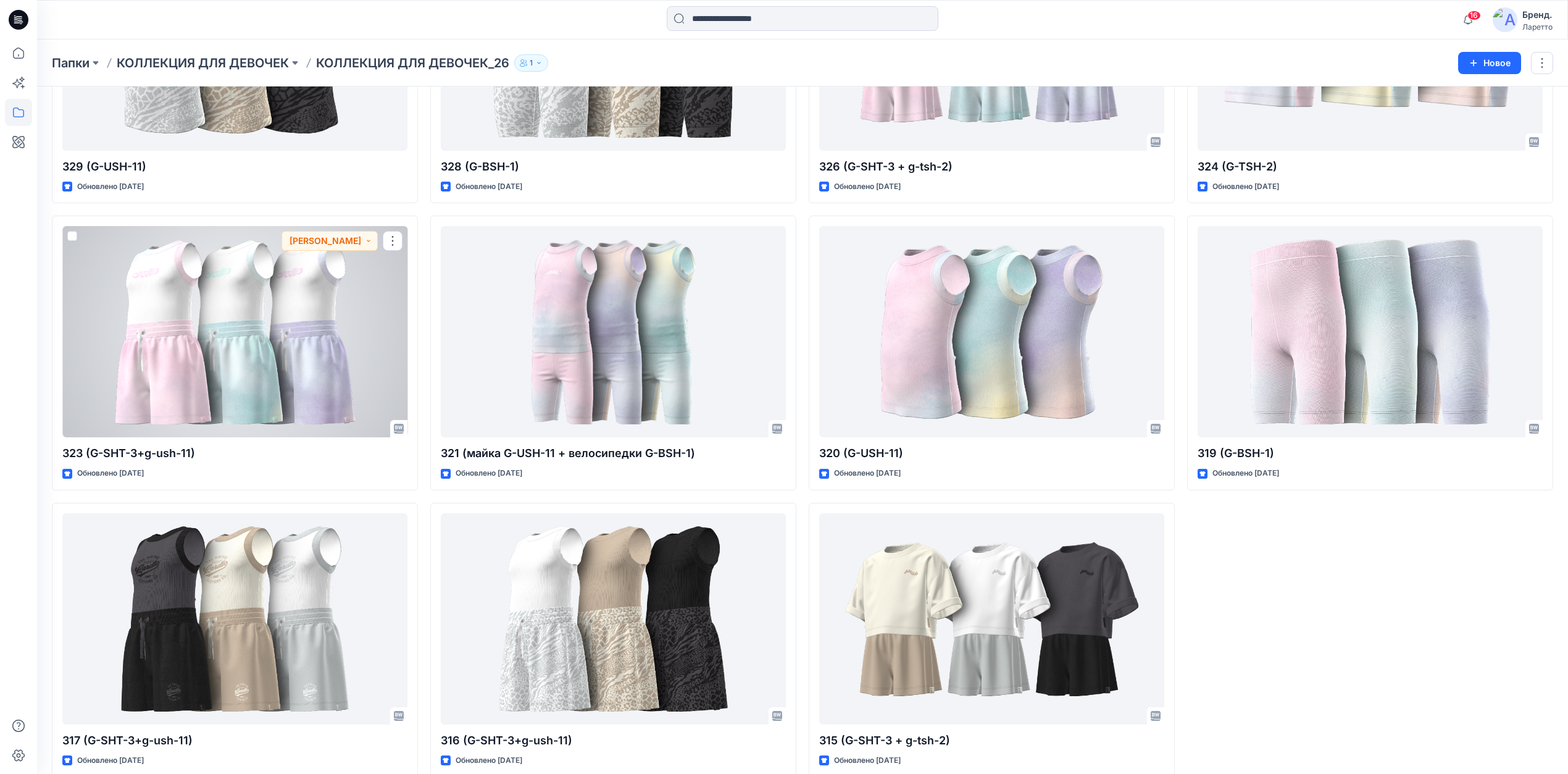
scroll to position [802, 0]
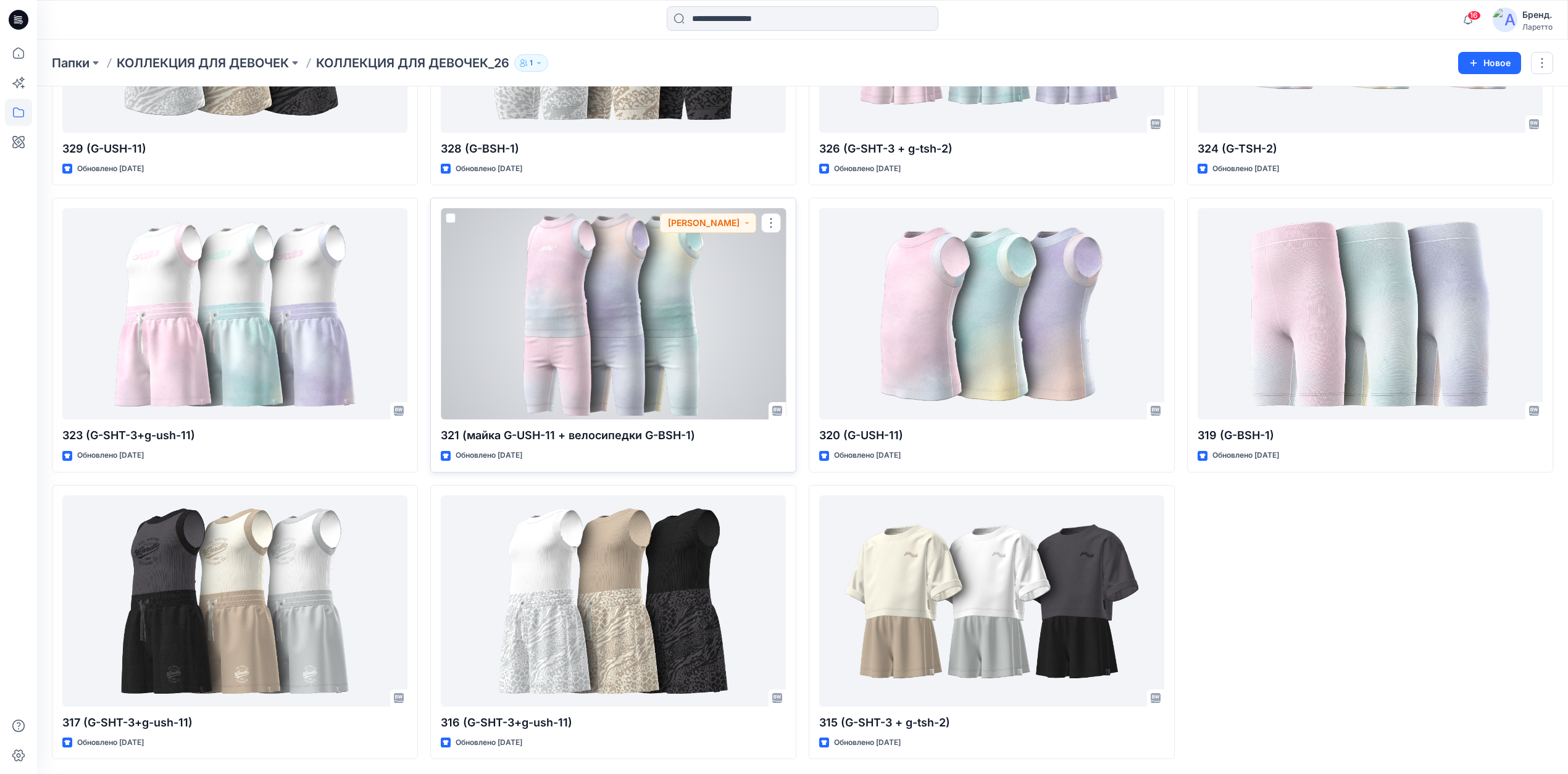
click at [637, 259] on div at bounding box center [614, 314] width 345 height 211
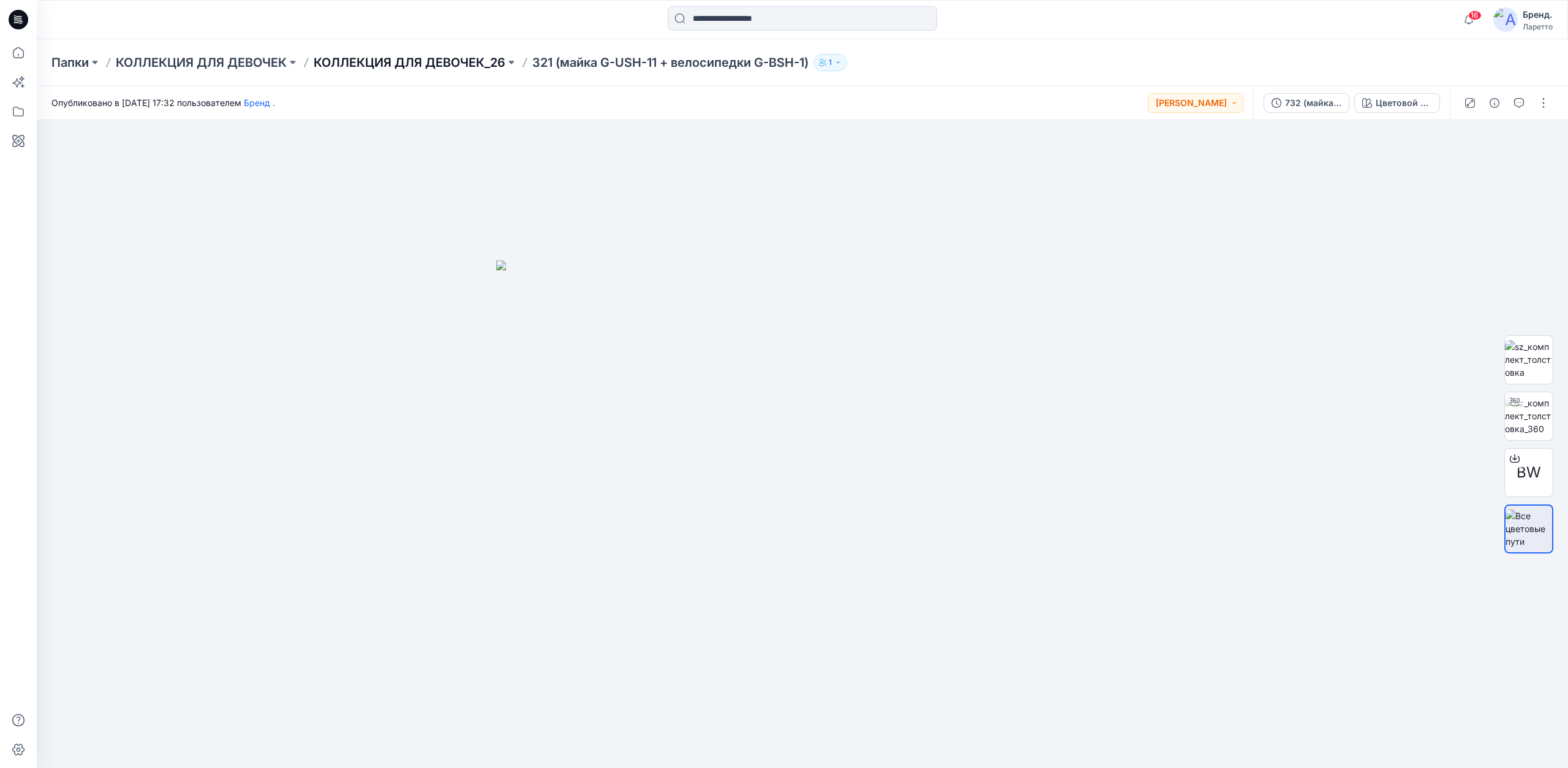
click at [441, 59] on ya-tr-span "КОЛЛЕКЦИЯ ДЛЯ ДЕВОЧЕК_26" at bounding box center [409, 62] width 192 height 15
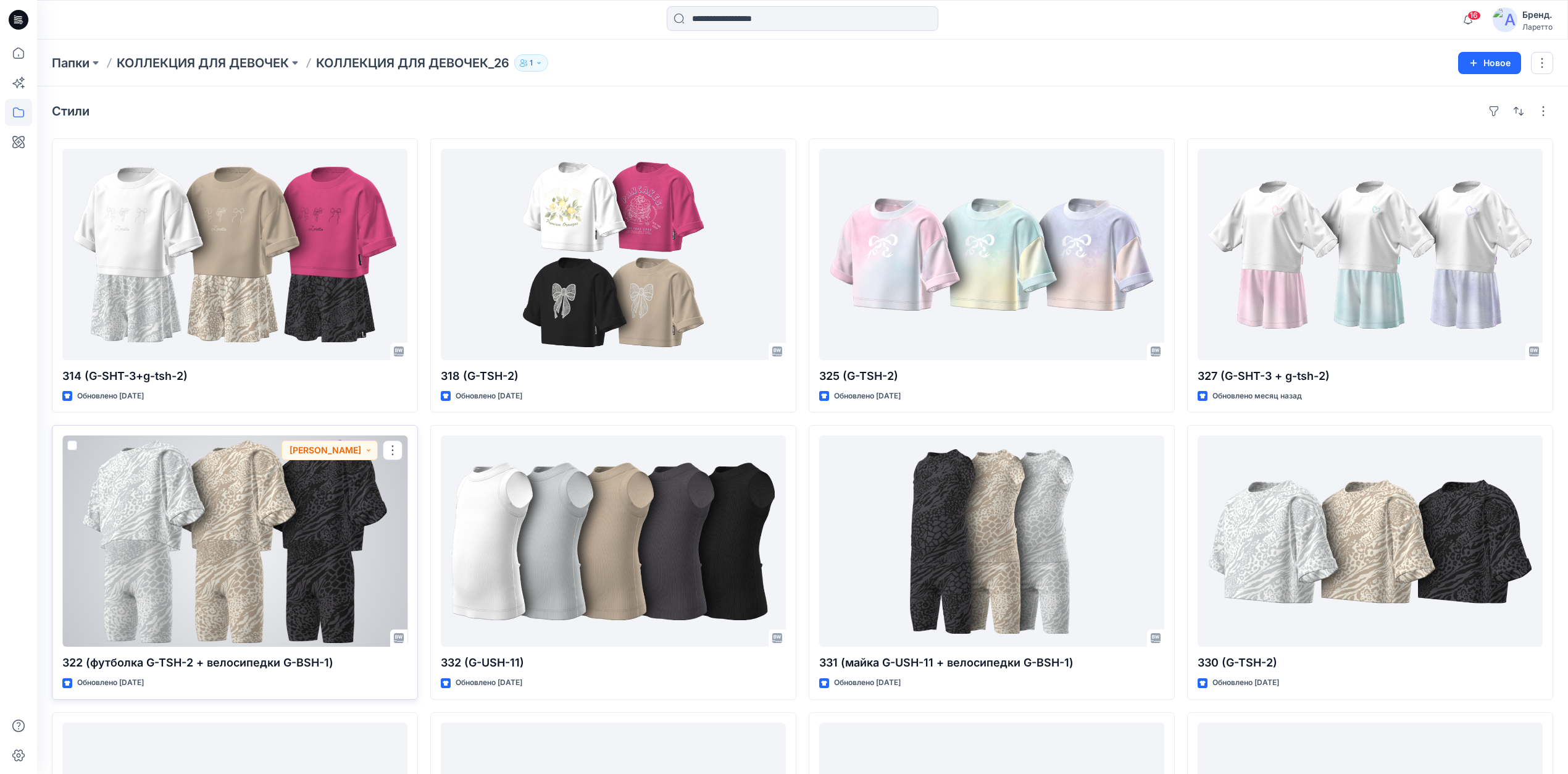
click at [223, 539] on div at bounding box center [235, 540] width 345 height 211
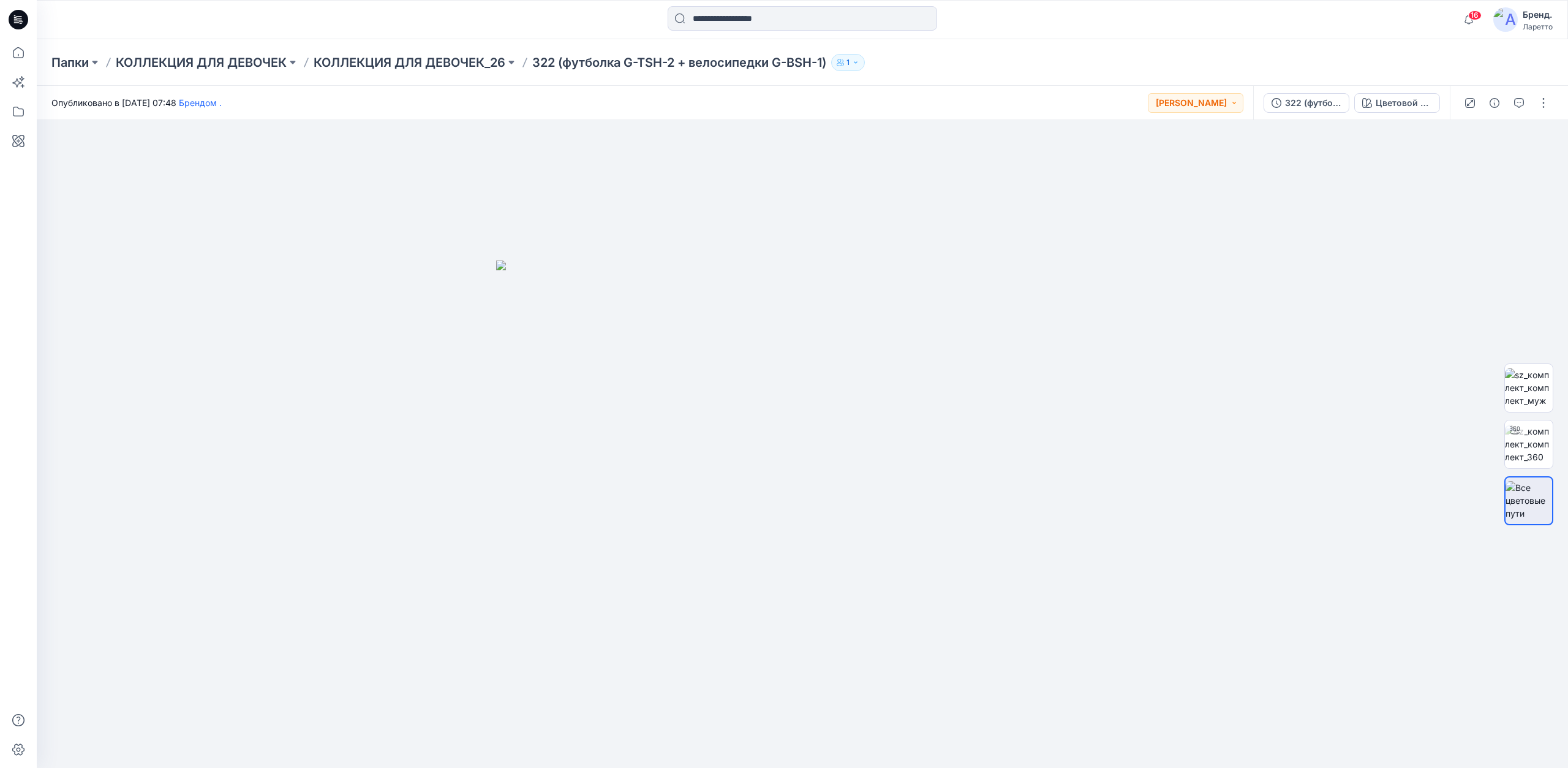
click at [26, 22] on icon at bounding box center [19, 20] width 20 height 20
